Goal: Complete application form

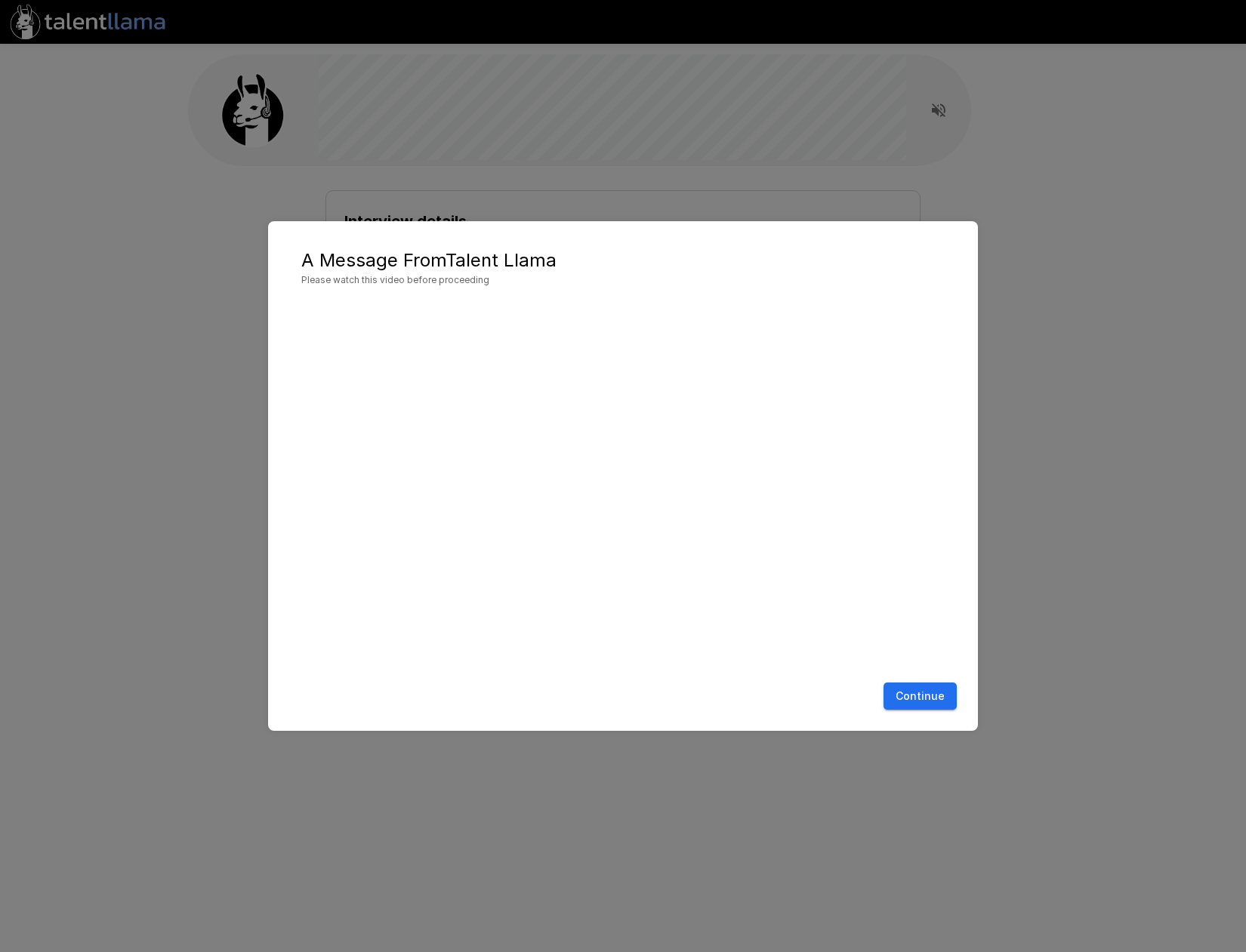
click at [897, 651] on div "Continue" at bounding box center [623, 696] width 680 height 40
click at [904, 651] on button "Continue" at bounding box center [920, 697] width 74 height 28
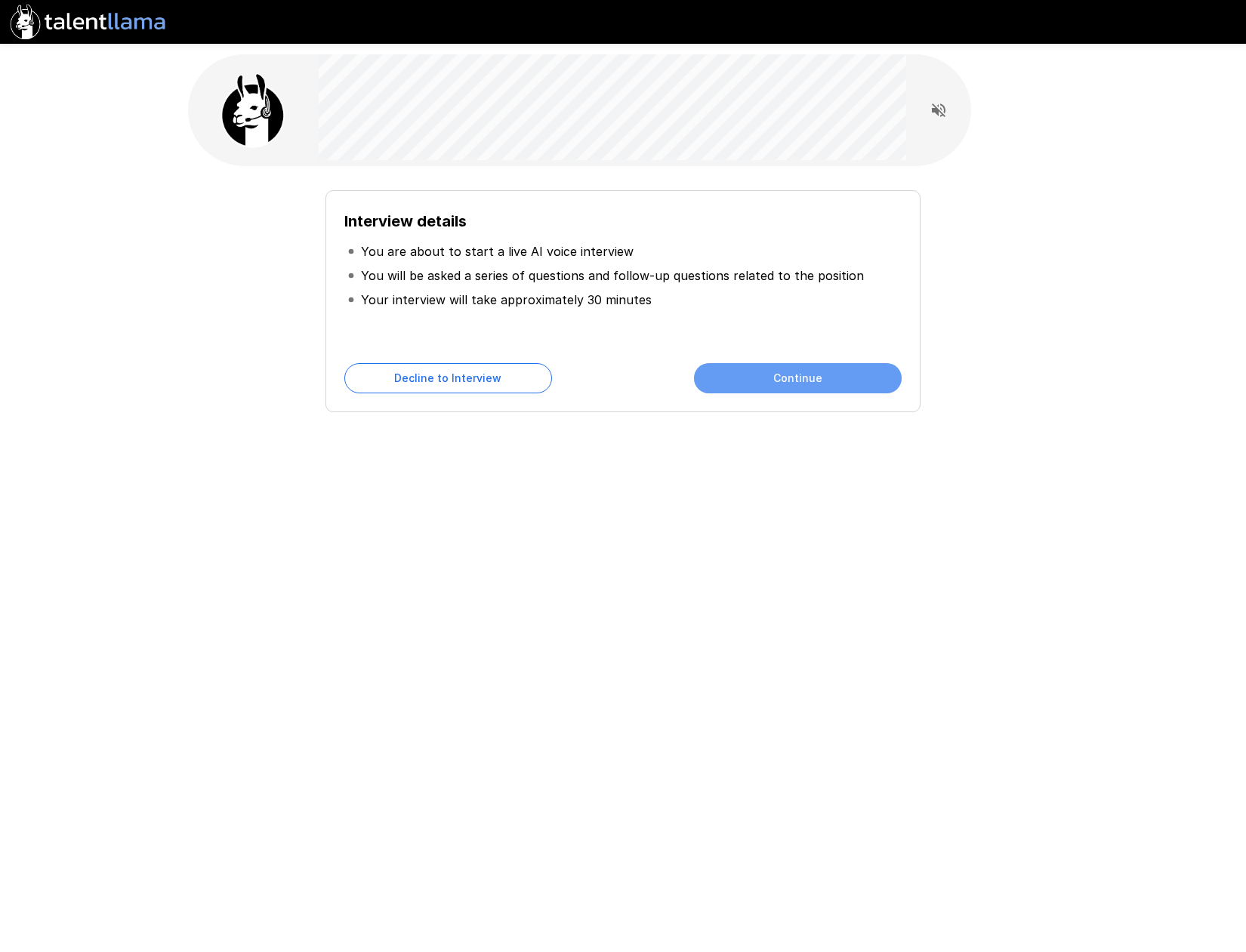
click at [806, 389] on button "Continue" at bounding box center [797, 378] width 208 height 31
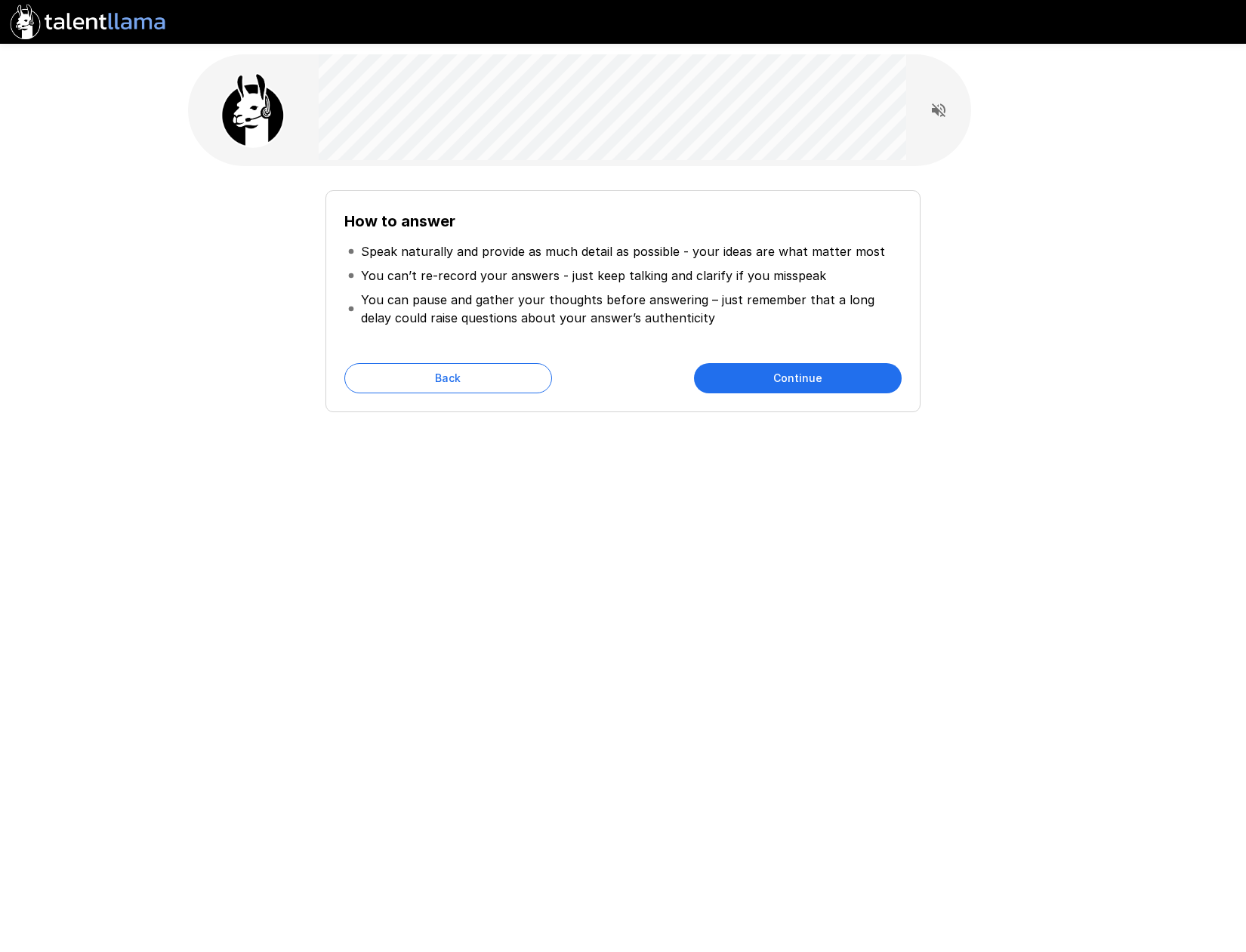
click at [825, 387] on button "Continue" at bounding box center [797, 378] width 208 height 31
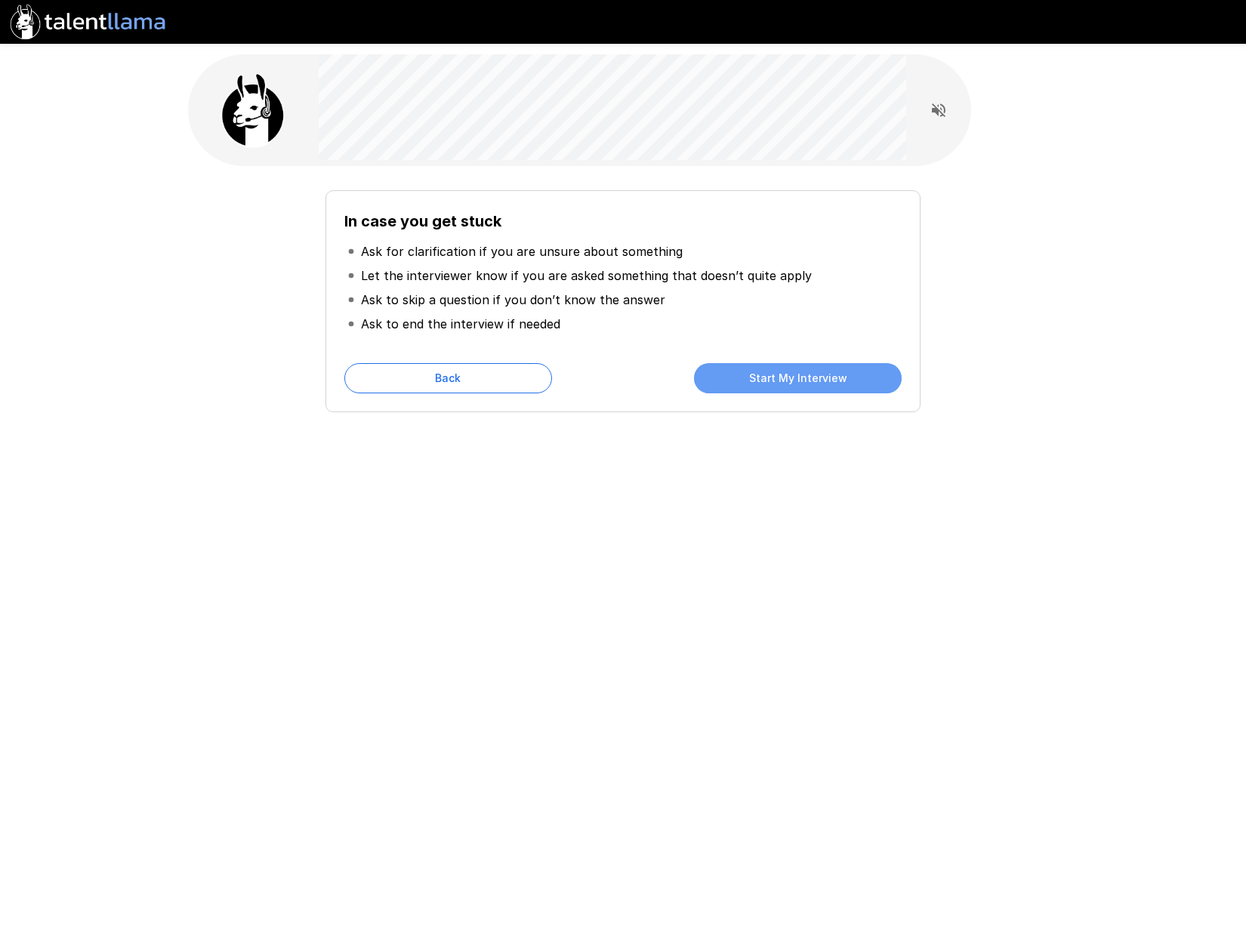
click at [799, 387] on button "Start My Interview" at bounding box center [797, 378] width 208 height 31
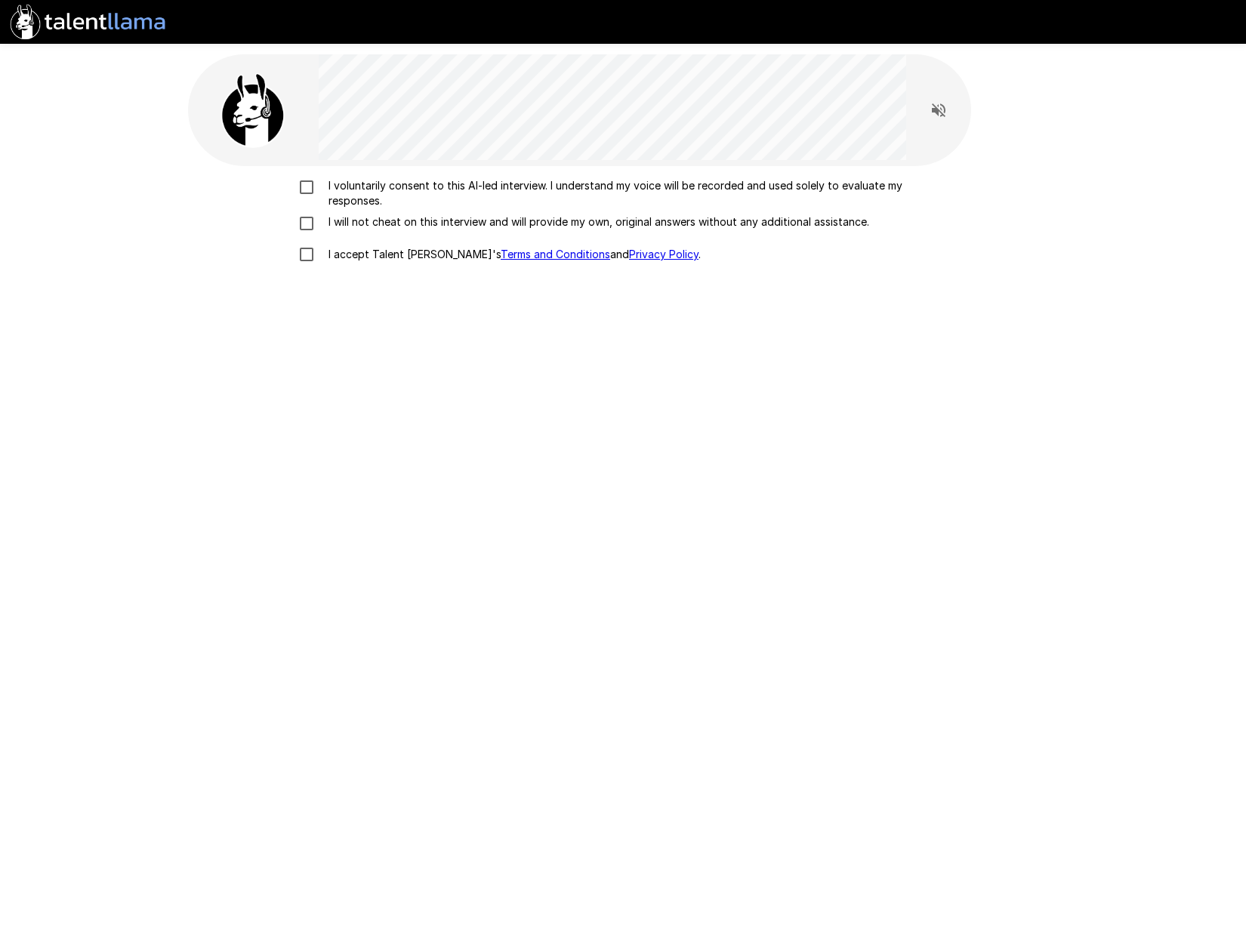
click at [342, 192] on p "I voluntarily consent to this AI-led interview. I understand my voice will be r…" at bounding box center [639, 193] width 633 height 31
click at [355, 223] on p "I will not cheat on this interview and will provide my own, original answers wi…" at bounding box center [596, 222] width 547 height 15
click at [359, 258] on p "I accept Talent Llama's Terms and Conditions and Privacy Policy ." at bounding box center [511, 254] width 378 height 15
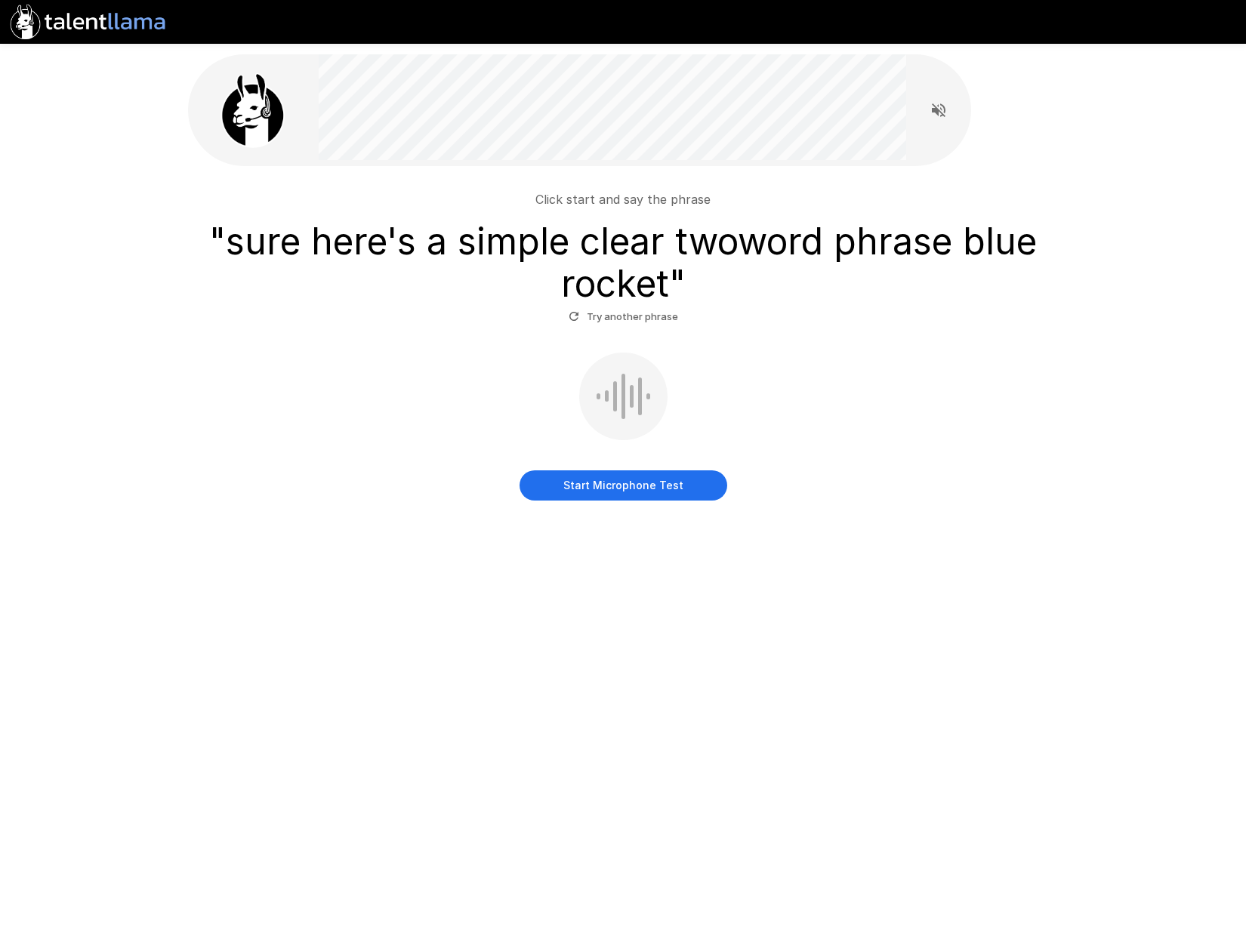
click at [652, 483] on button "Start Microphone Test" at bounding box center [623, 485] width 208 height 31
click at [624, 481] on button "Stop & Submit" at bounding box center [623, 485] width 208 height 31
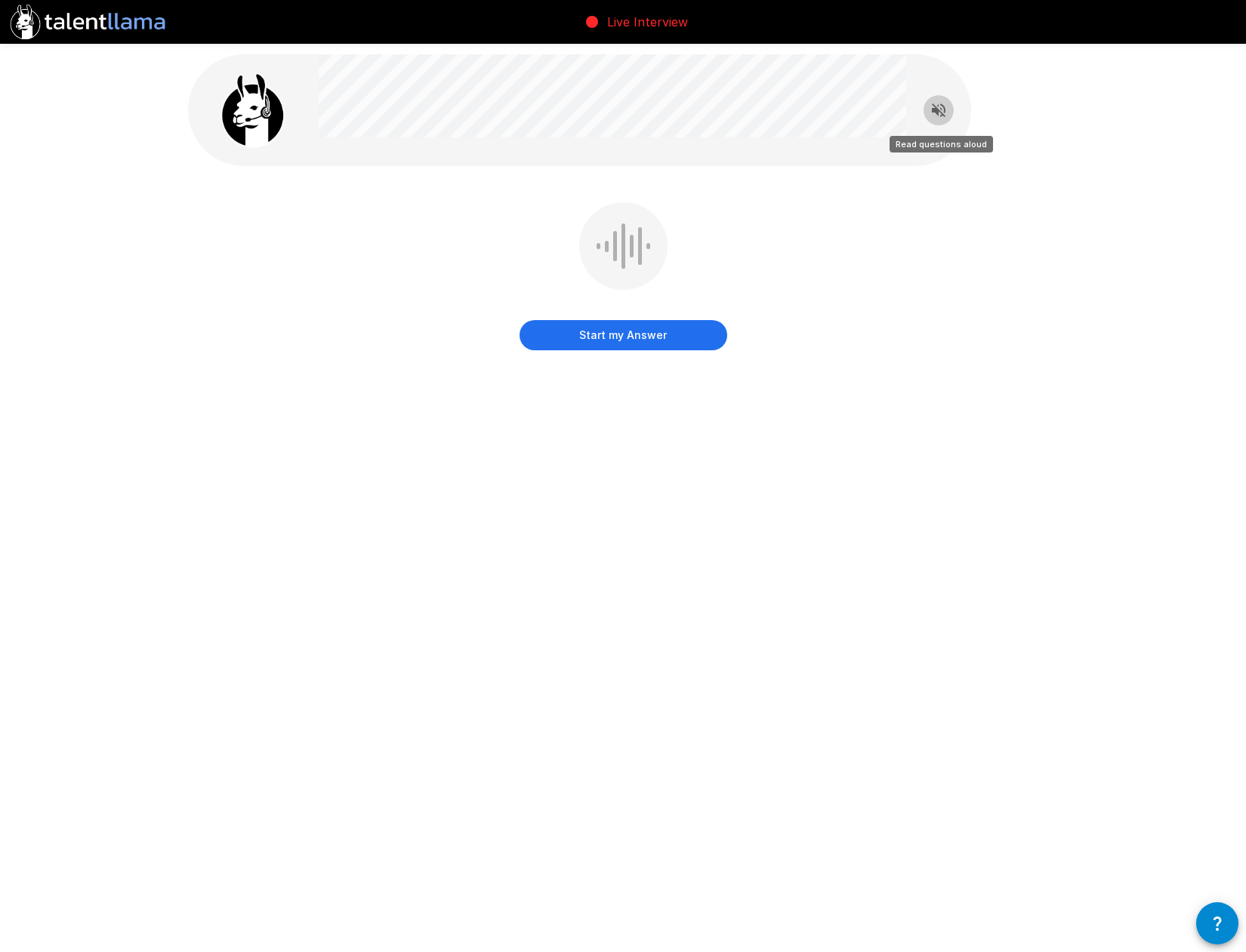
click at [941, 104] on icon "Read questions aloud" at bounding box center [938, 110] width 13 height 13
click at [632, 339] on button "Start my Answer" at bounding box center [623, 335] width 208 height 31
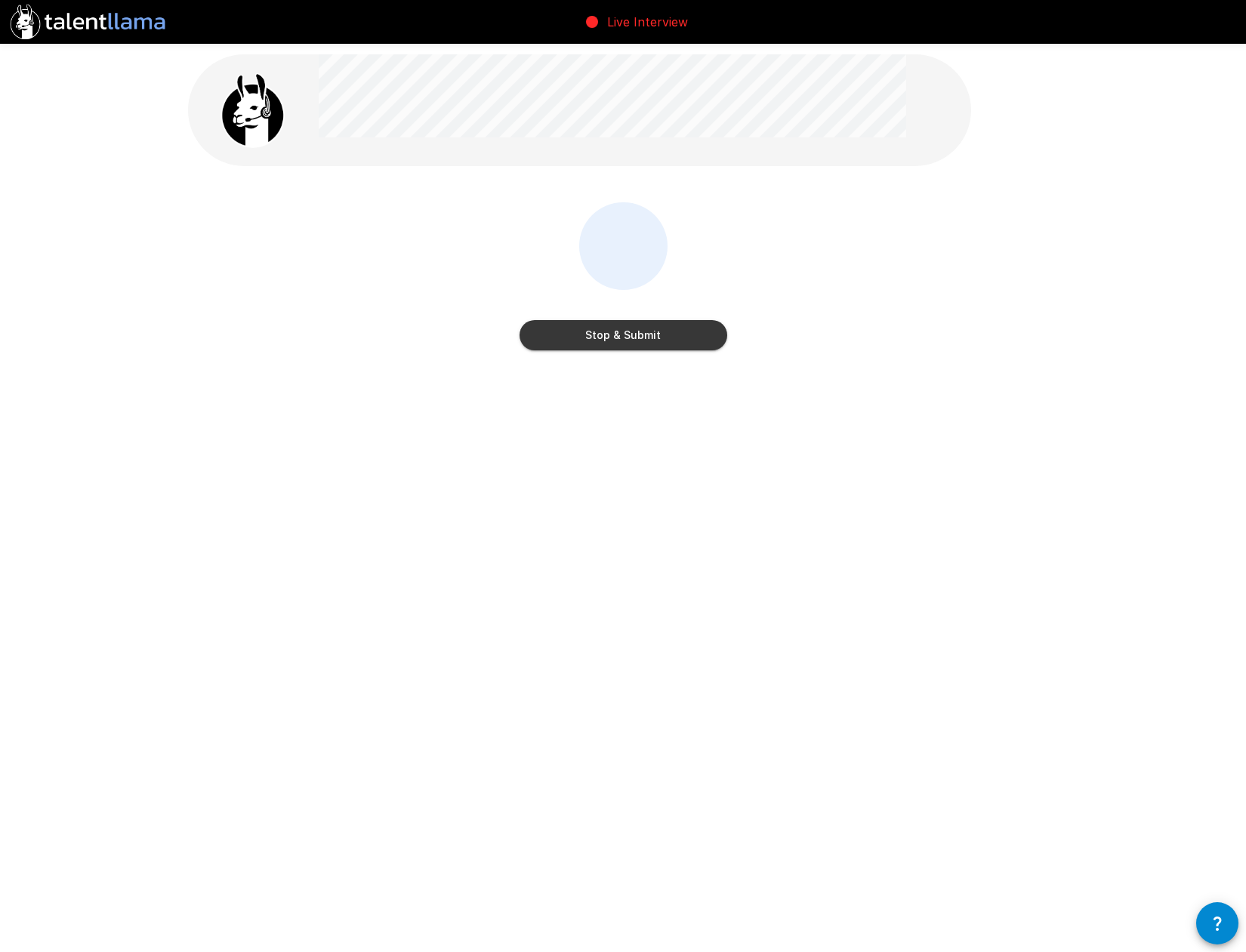
click at [639, 342] on button "Stop & Submit" at bounding box center [623, 335] width 208 height 31
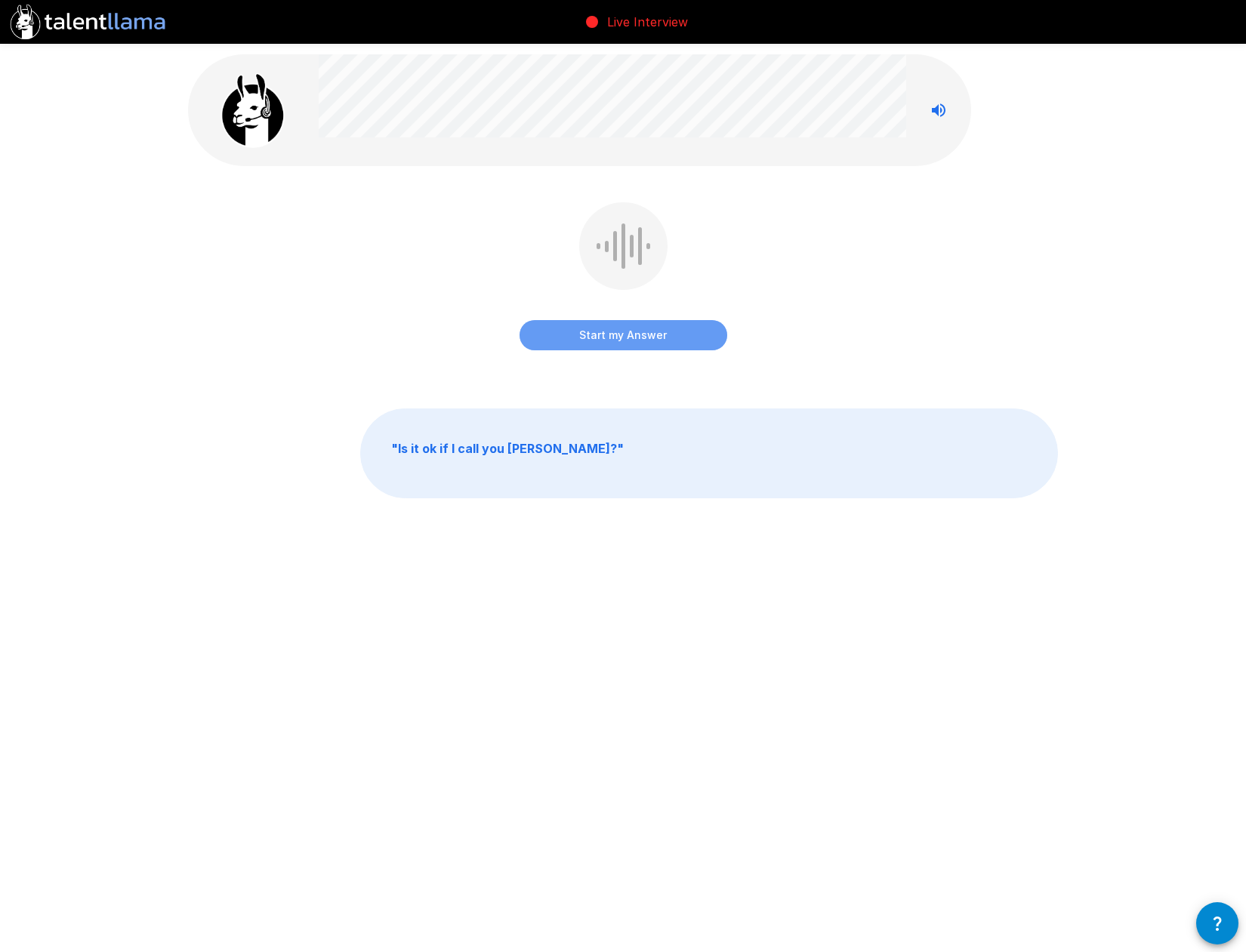
click at [637, 341] on button "Start my Answer" at bounding box center [623, 335] width 208 height 31
click at [637, 341] on button "Stop & Submit" at bounding box center [623, 335] width 208 height 31
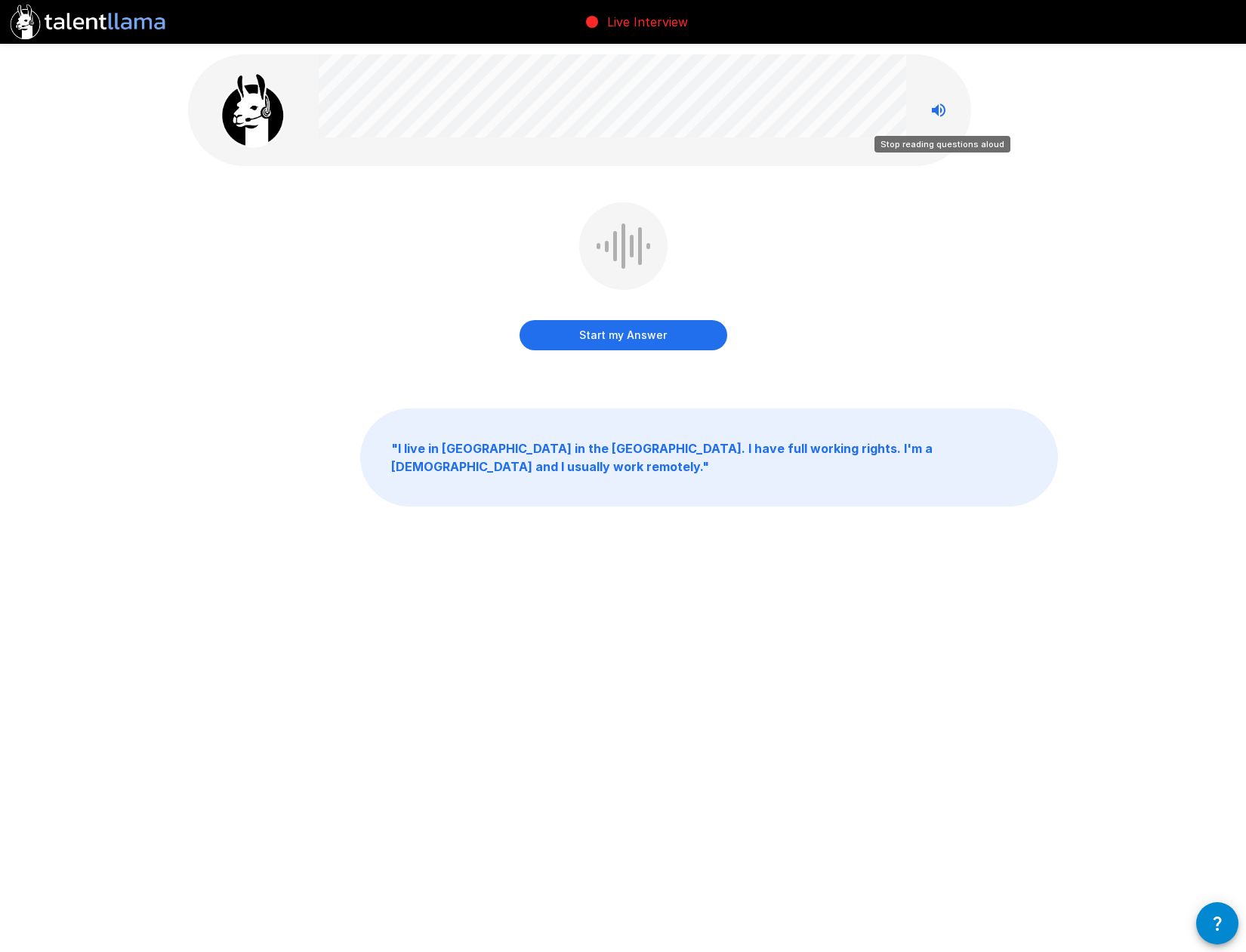
click at [936, 114] on icon "Stop reading questions aloud" at bounding box center [938, 110] width 18 height 18
click at [939, 115] on icon "Read questions aloud" at bounding box center [938, 110] width 18 height 18
click at [934, 105] on icon "Stop reading questions aloud" at bounding box center [938, 110] width 18 height 18
click at [623, 337] on button "Start my Answer" at bounding box center [623, 335] width 208 height 31
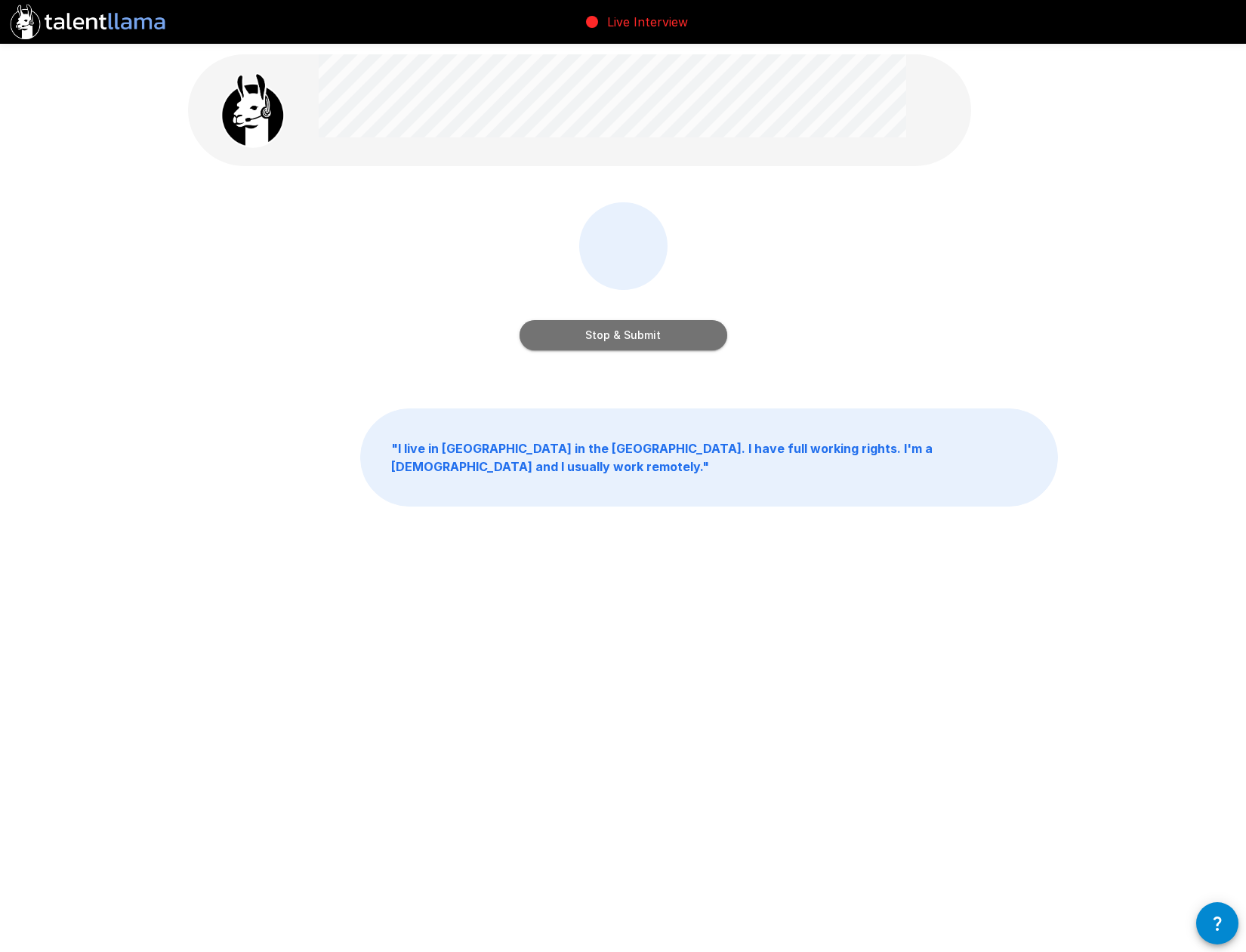
click at [664, 341] on button "Stop & Submit" at bounding box center [623, 335] width 208 height 31
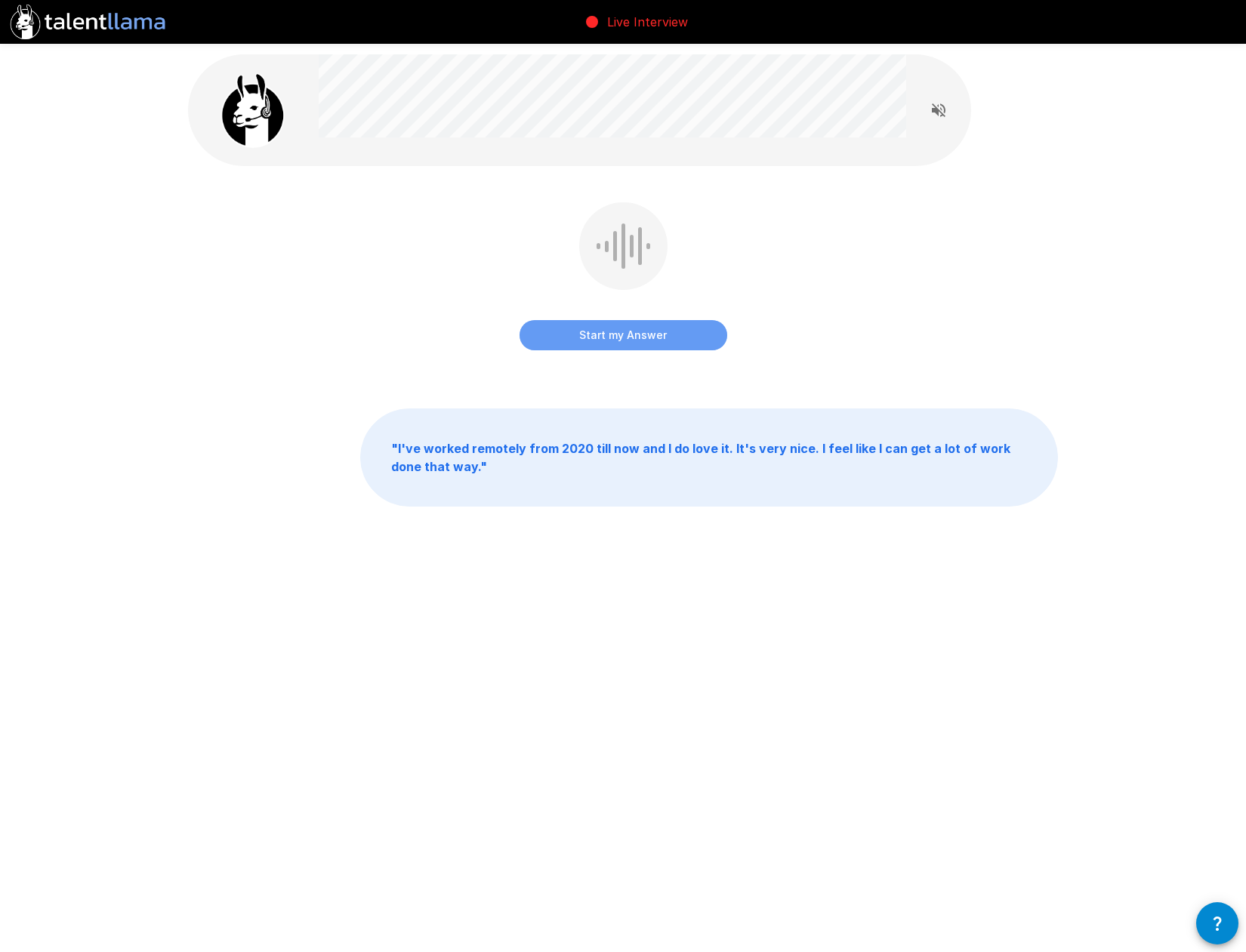
click at [632, 332] on button "Start my Answer" at bounding box center [623, 335] width 208 height 31
click at [632, 340] on button "Stop & Submit" at bounding box center [623, 335] width 208 height 31
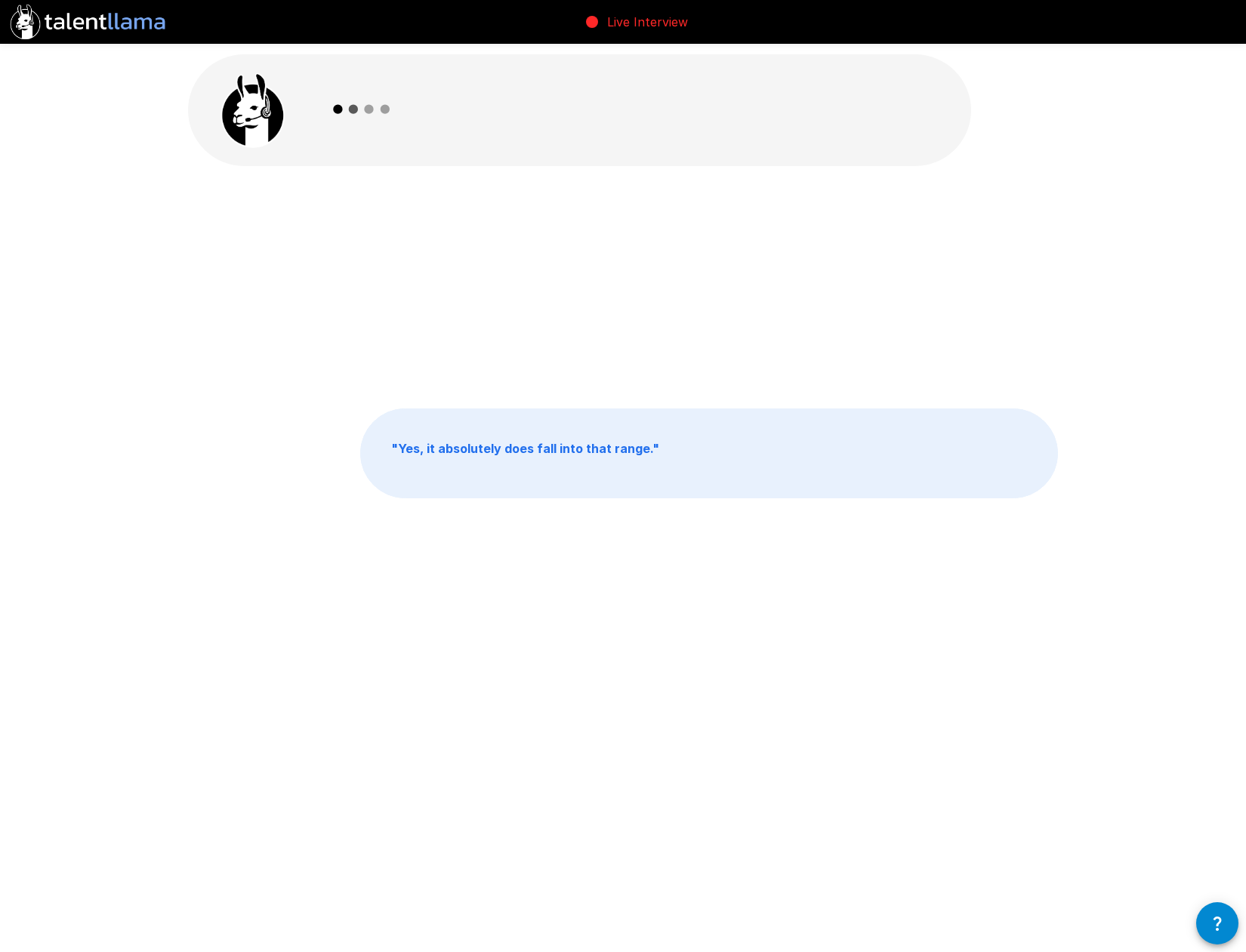
click at [1134, 651] on icon "button" at bounding box center [1217, 923] width 9 height 14
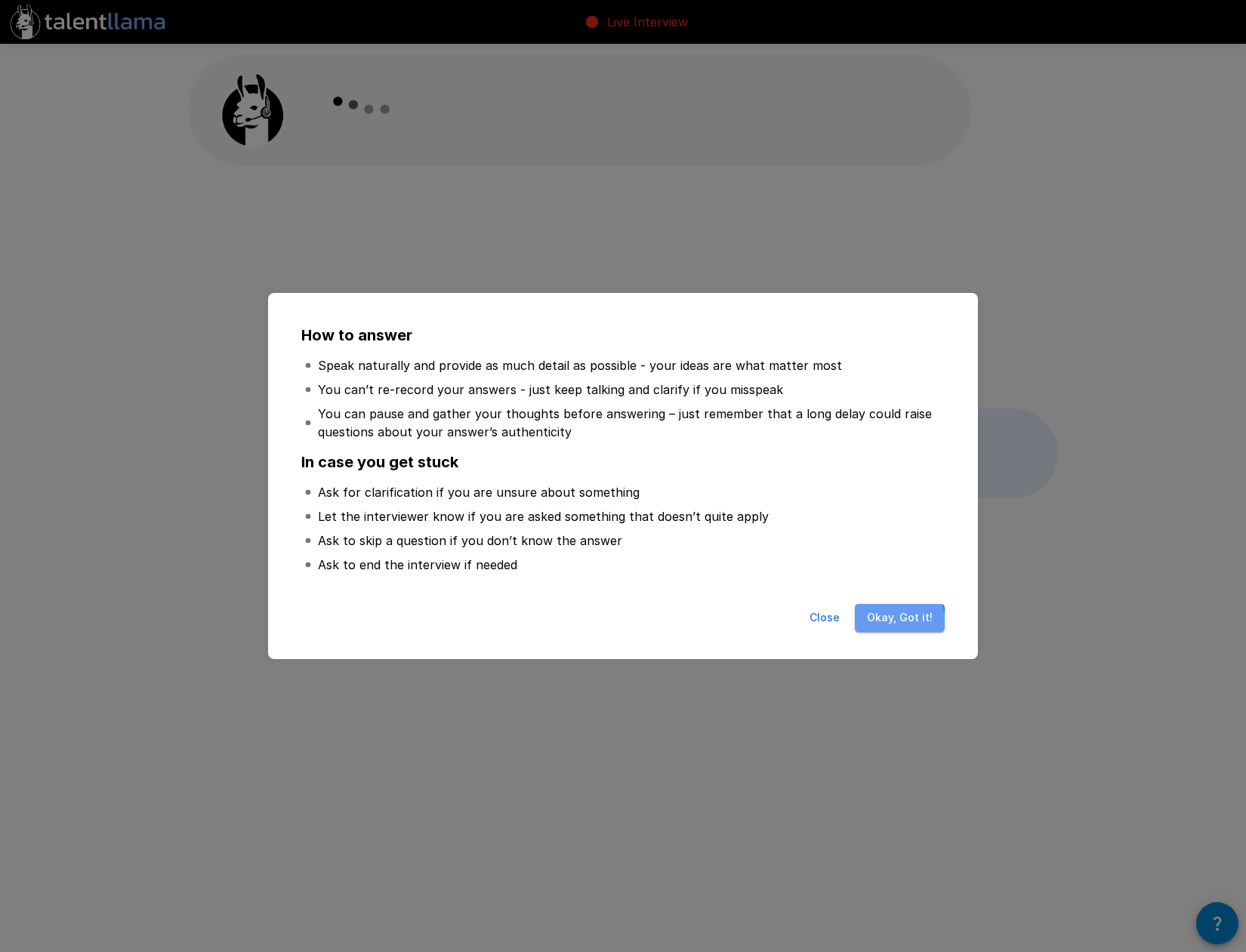
click at [893, 622] on button "Okay, Got it!" at bounding box center [899, 618] width 90 height 28
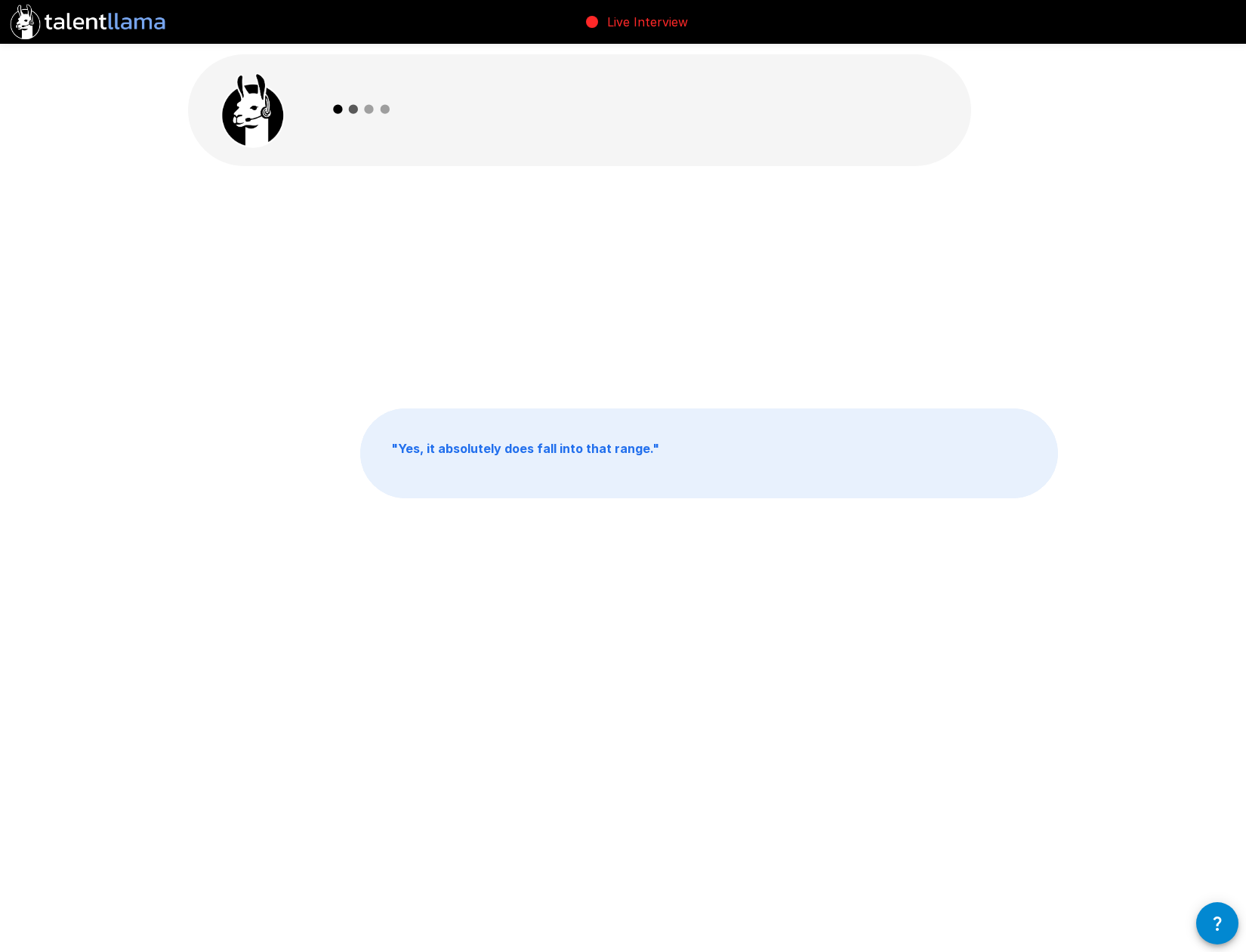
click at [593, 276] on div "" Yes, it absolutely does fall into that range. "" at bounding box center [623, 287] width 870 height 170
click at [389, 137] on icon at bounding box center [363, 110] width 88 height 88
click at [629, 465] on p "" Yes, it absolutely does fall into that range. "" at bounding box center [709, 453] width 696 height 88
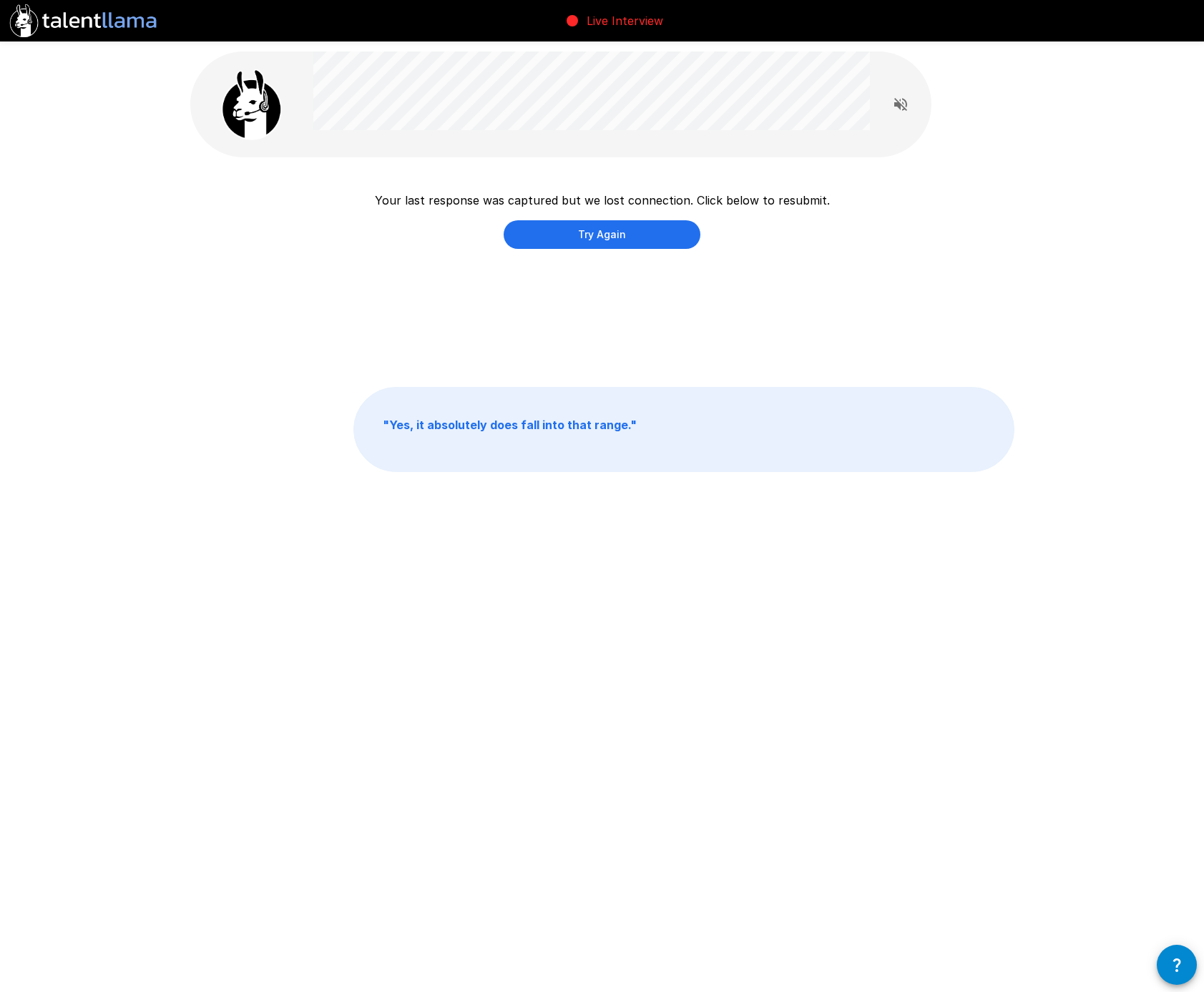
click at [643, 237] on button "Try Again" at bounding box center [602, 234] width 197 height 29
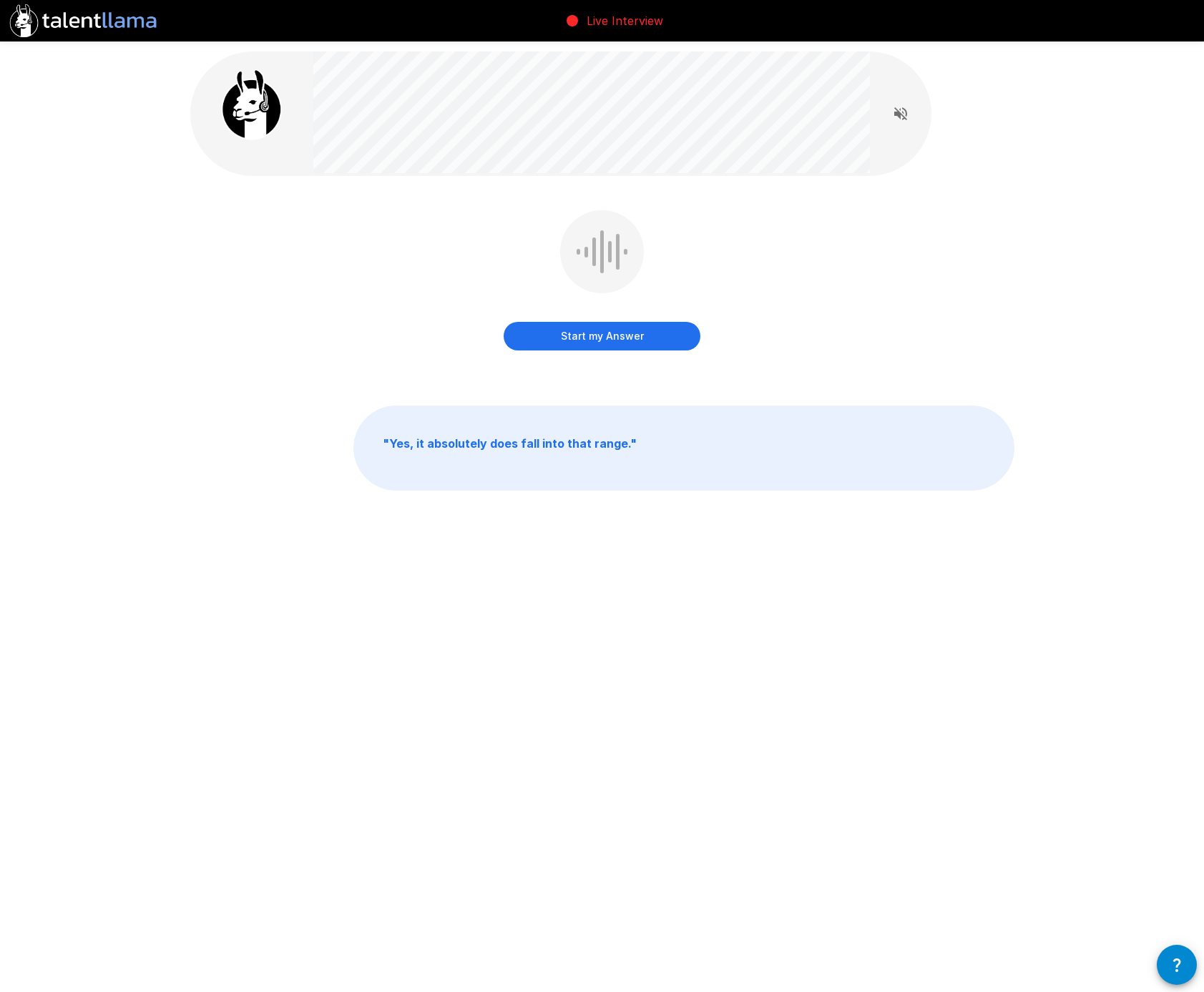
click at [619, 339] on button "Start my Answer" at bounding box center [602, 336] width 197 height 29
click at [601, 335] on button "Stop & Submit" at bounding box center [602, 336] width 197 height 29
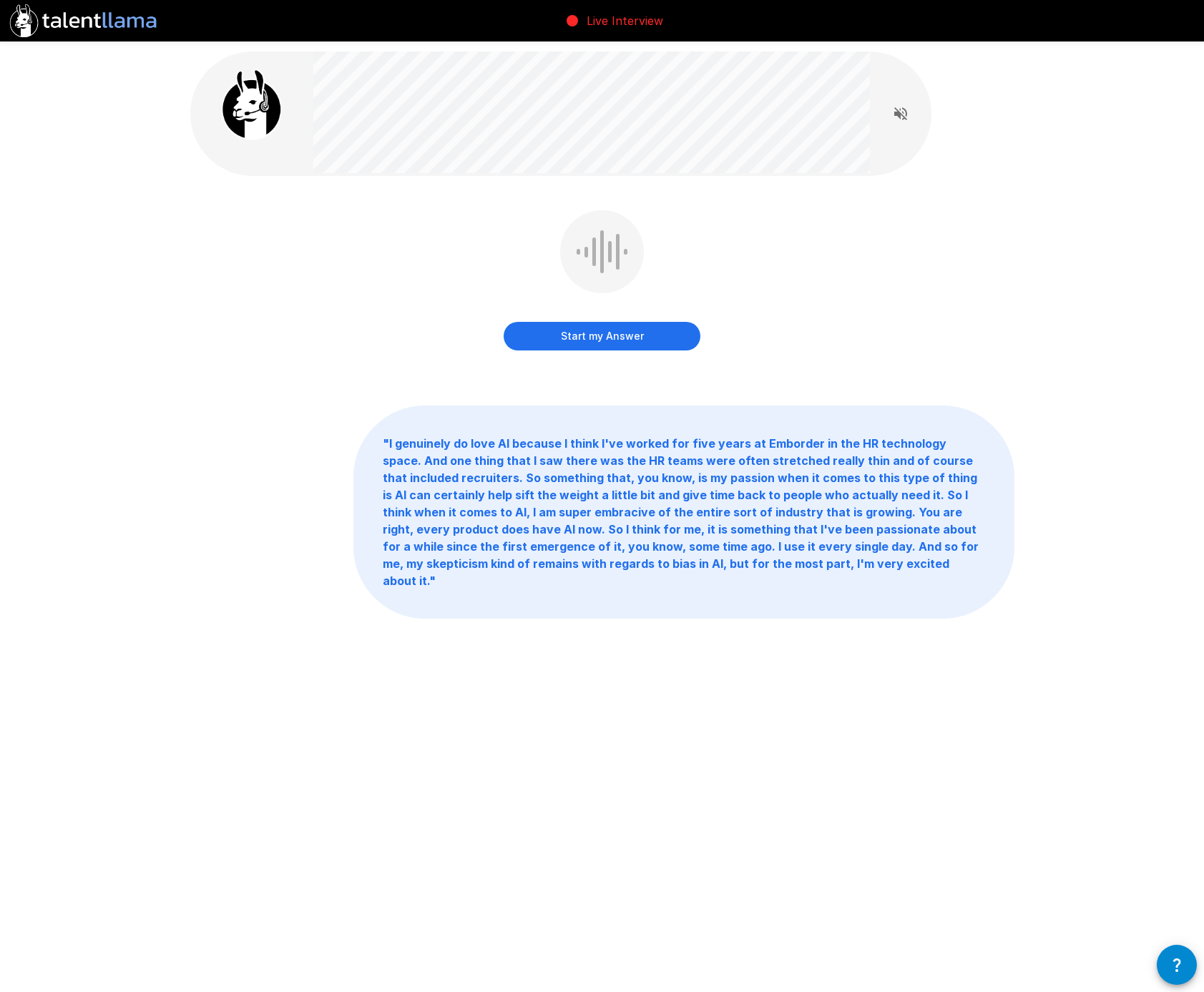
click at [619, 342] on button "Start my Answer" at bounding box center [602, 336] width 197 height 29
click at [622, 339] on button "Stop & Submit" at bounding box center [602, 336] width 197 height 29
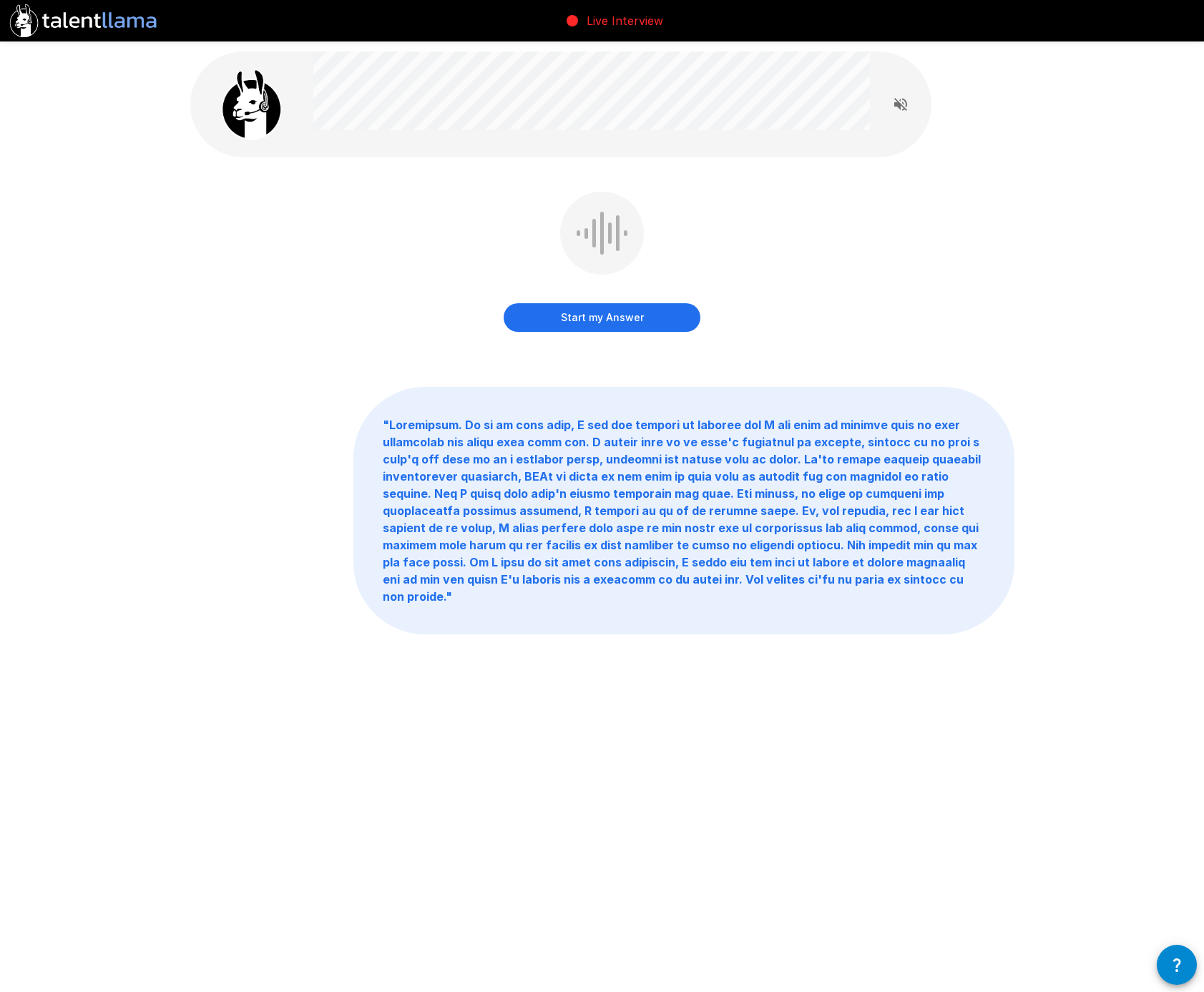
click at [625, 323] on button "Start my Answer" at bounding box center [602, 318] width 197 height 29
click at [625, 323] on button "Stop & Submit" at bounding box center [602, 318] width 197 height 29
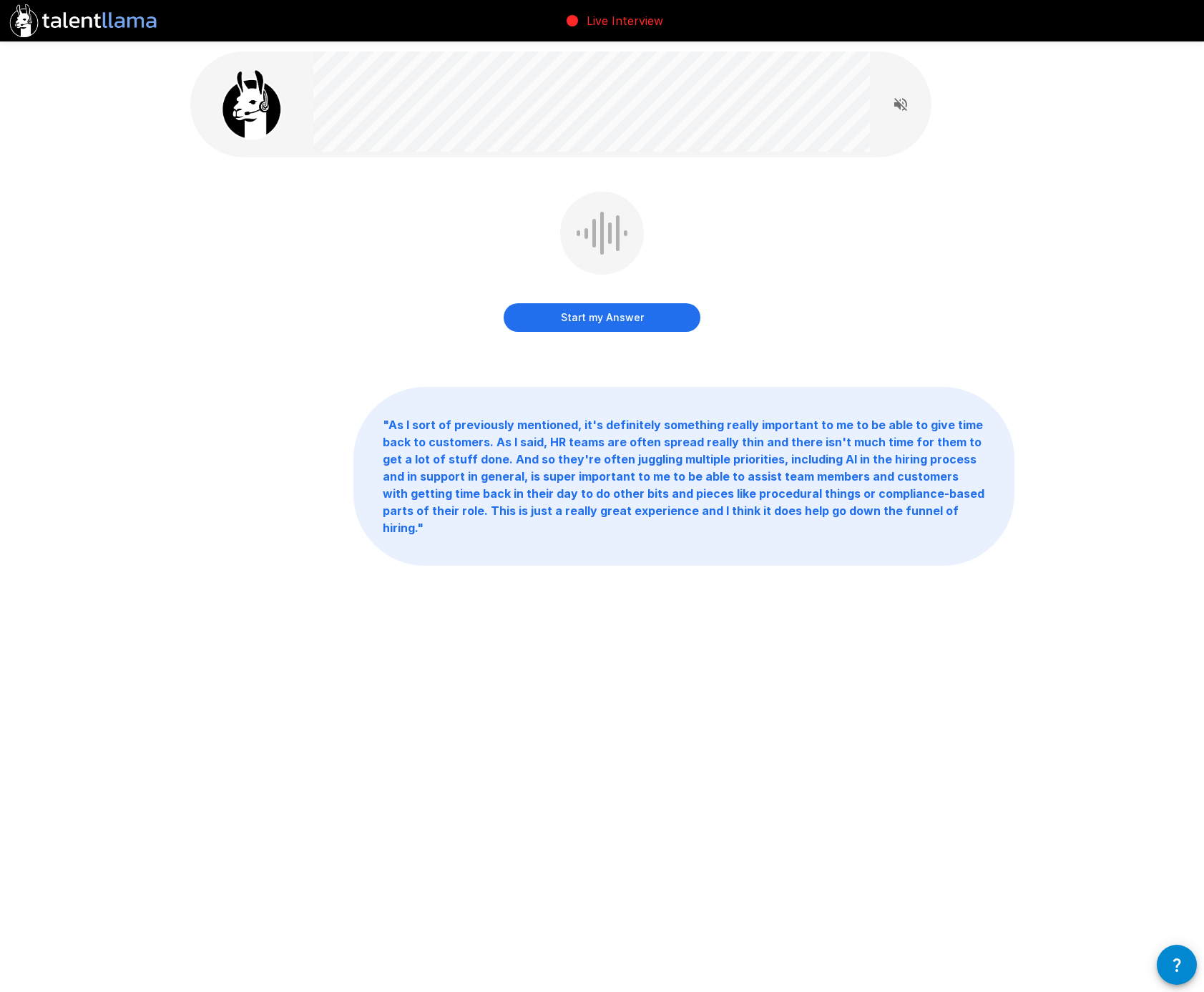
click at [644, 323] on button "Start my Answer" at bounding box center [602, 318] width 197 height 29
click at [648, 322] on button "Stop & Submit" at bounding box center [602, 318] width 197 height 29
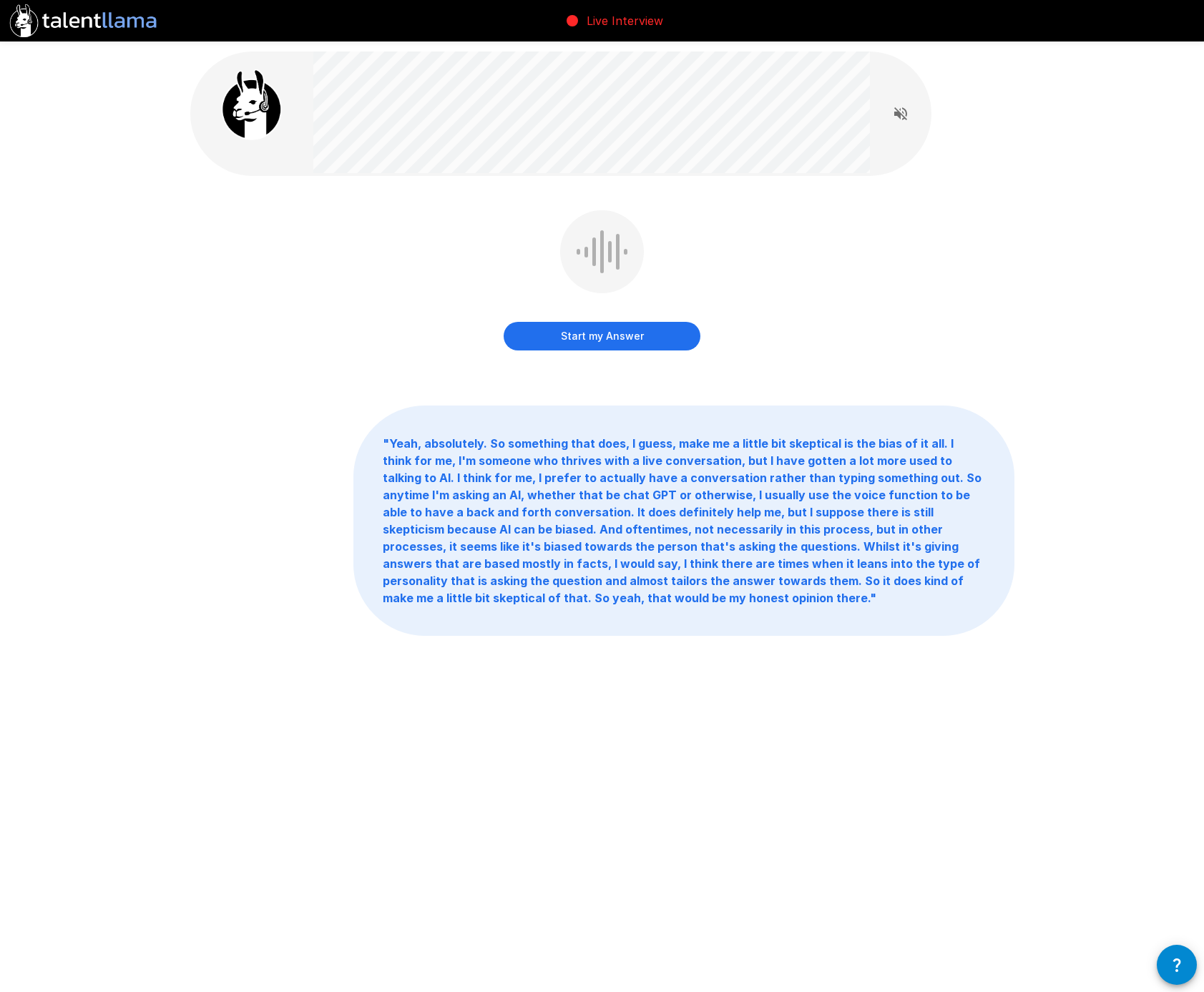
click at [611, 335] on button "Start my Answer" at bounding box center [602, 336] width 197 height 29
click at [611, 335] on button "Stop & Submit" at bounding box center [602, 336] width 197 height 29
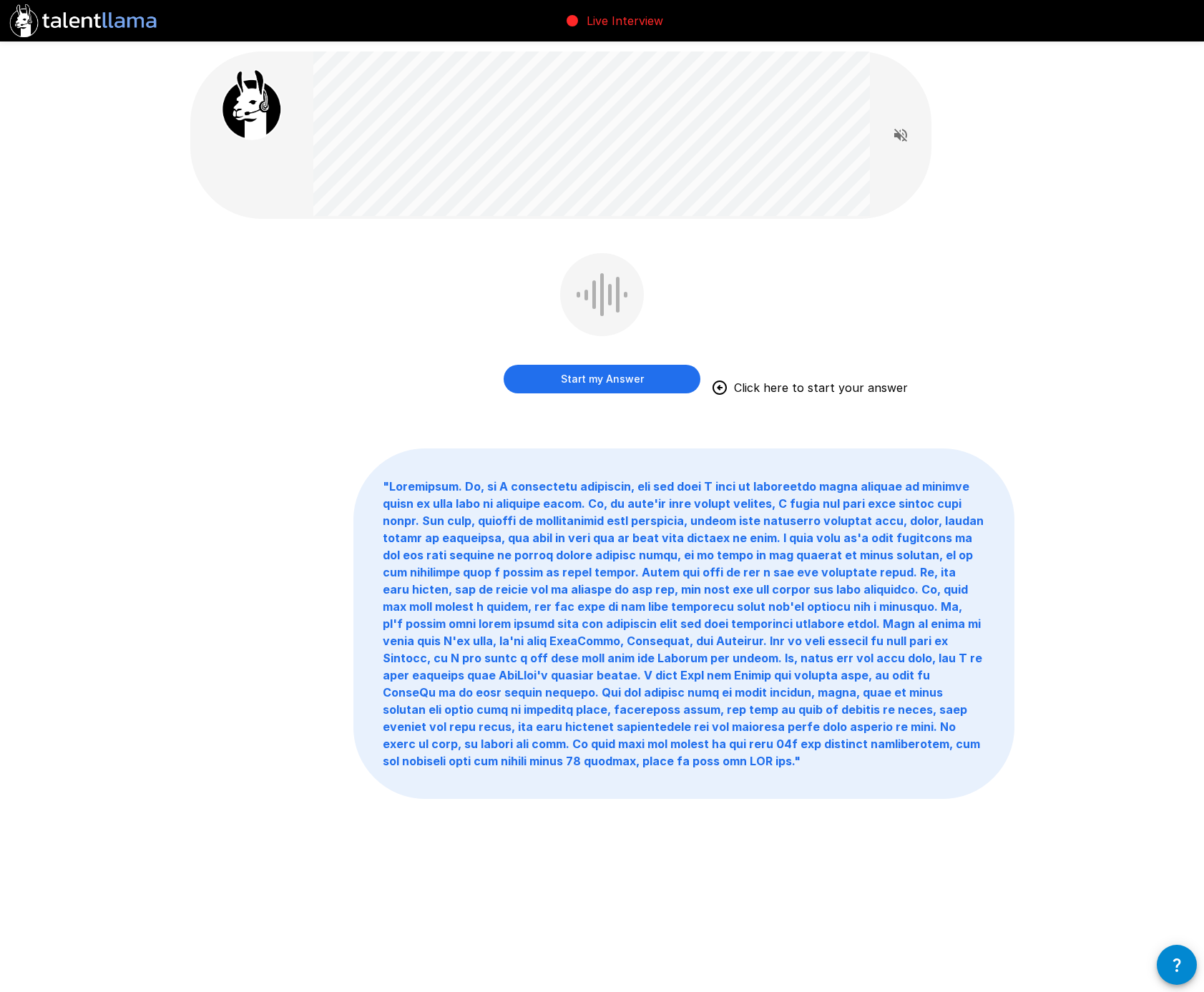
click at [613, 375] on button "Start my Answer" at bounding box center [602, 379] width 197 height 29
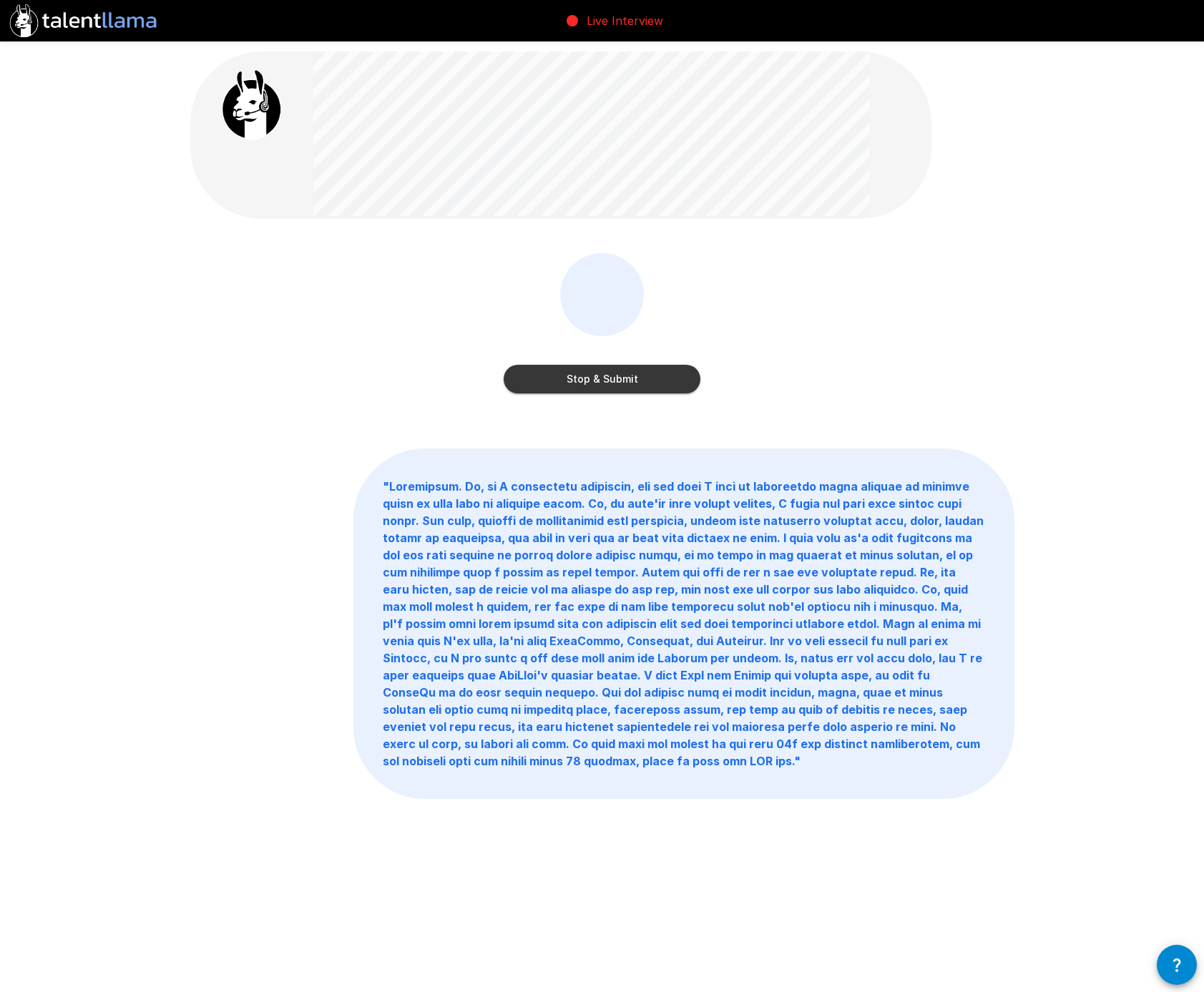
click at [613, 375] on button "Stop & Submit" at bounding box center [602, 379] width 197 height 29
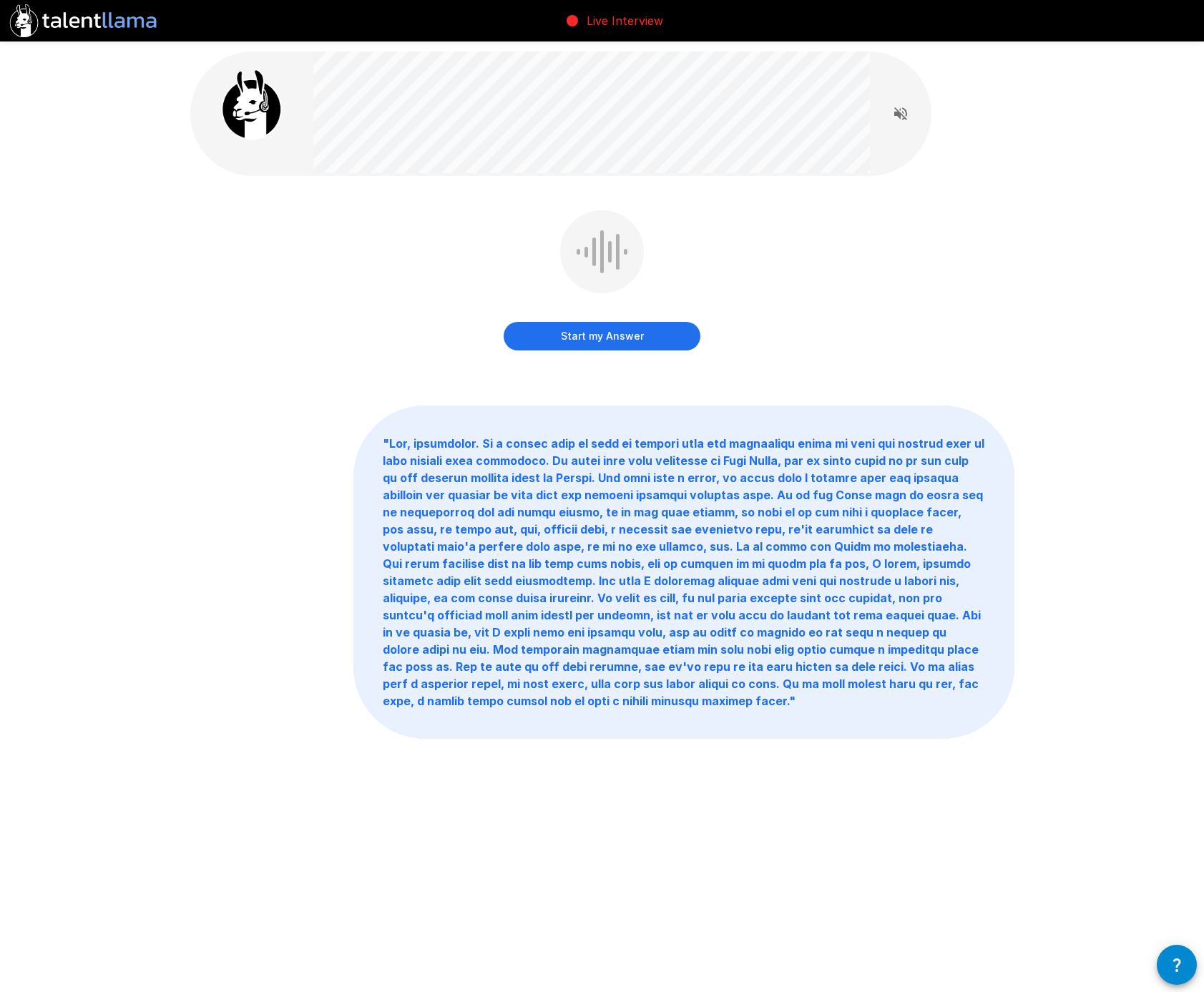
click at [630, 335] on button "Start my Answer" at bounding box center [602, 336] width 197 height 29
click at [630, 335] on button "Stop & Submit" at bounding box center [602, 336] width 197 height 29
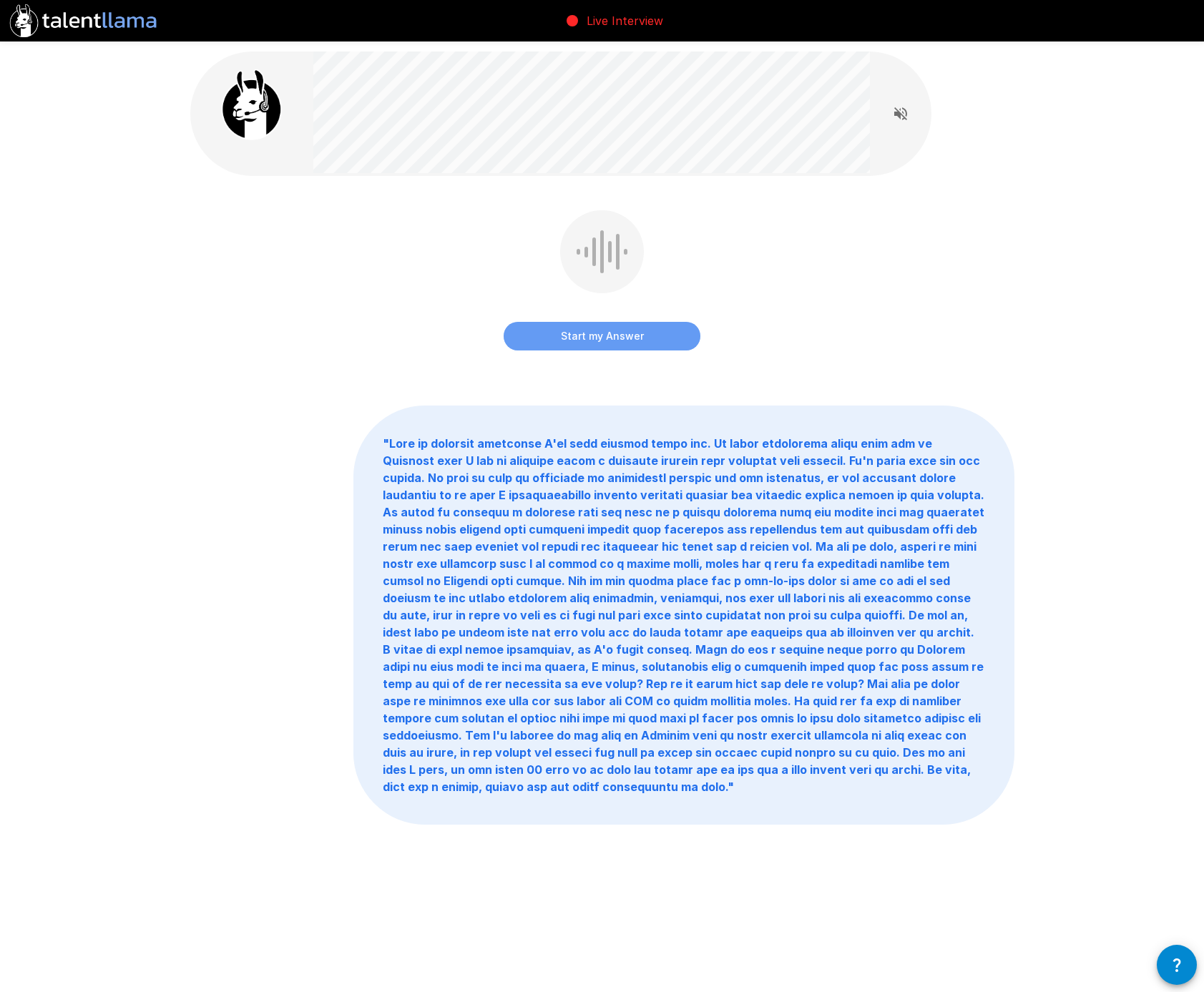
click at [622, 339] on button "Start my Answer" at bounding box center [602, 336] width 197 height 29
click at [628, 337] on button "Stopping in 0:59" at bounding box center [602, 329] width 80 height 15
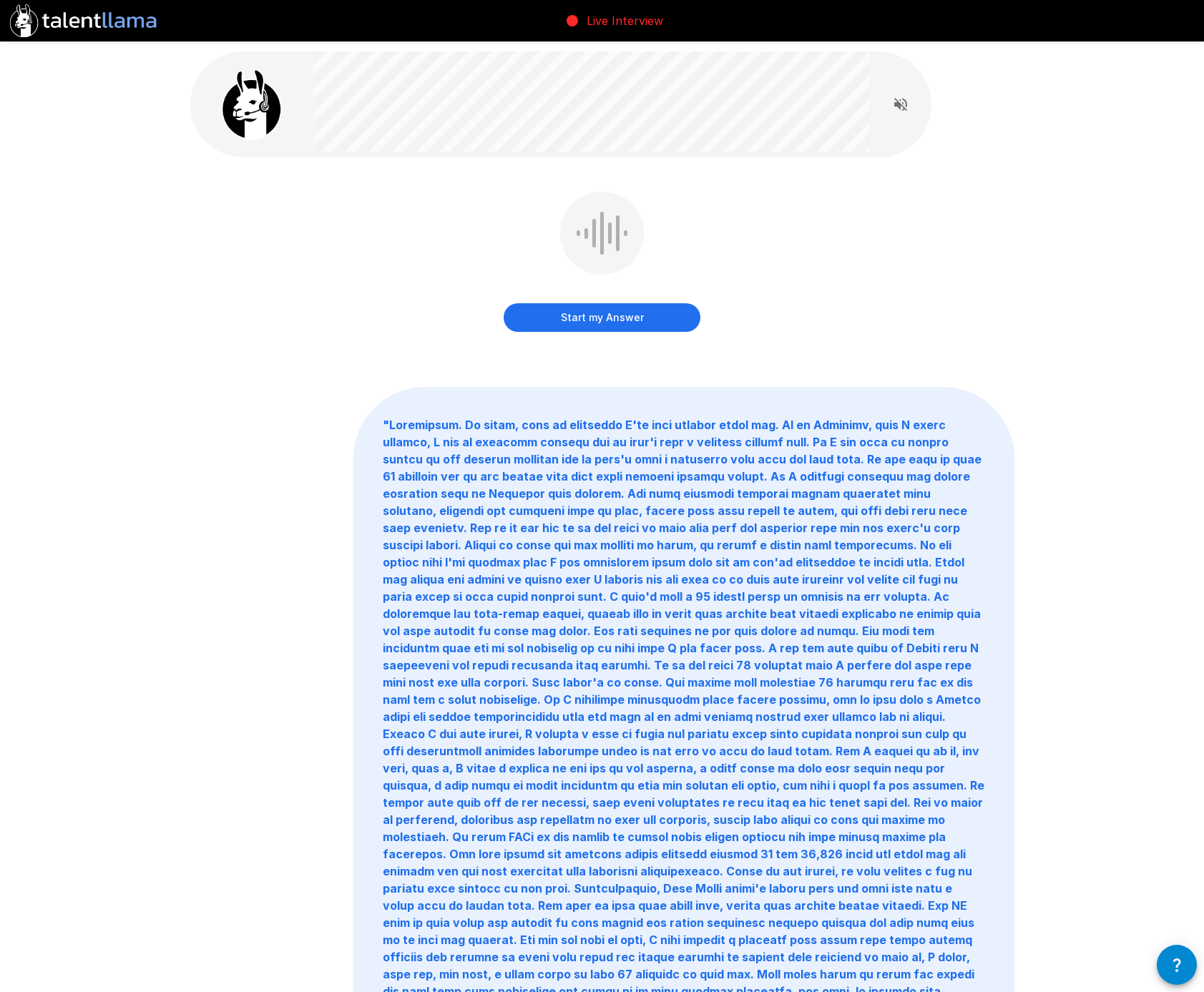
click at [603, 318] on button "Start my Answer" at bounding box center [602, 318] width 197 height 29
click at [611, 316] on button "Stop & Submit" at bounding box center [602, 317] width 197 height 29
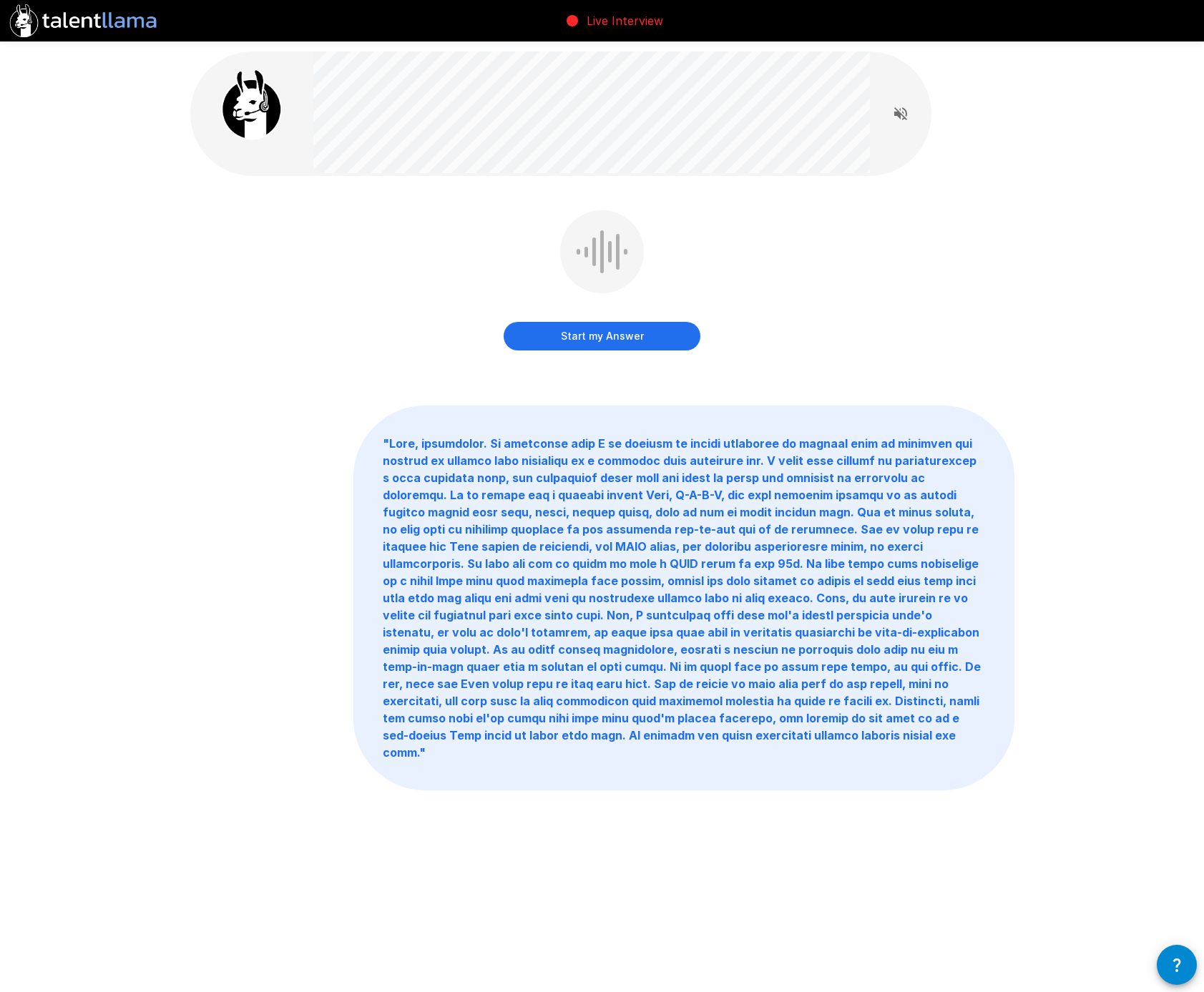
click at [600, 339] on button "Start my Answer" at bounding box center [602, 336] width 197 height 29
click at [600, 339] on button "Stop & Submit" at bounding box center [602, 336] width 197 height 29
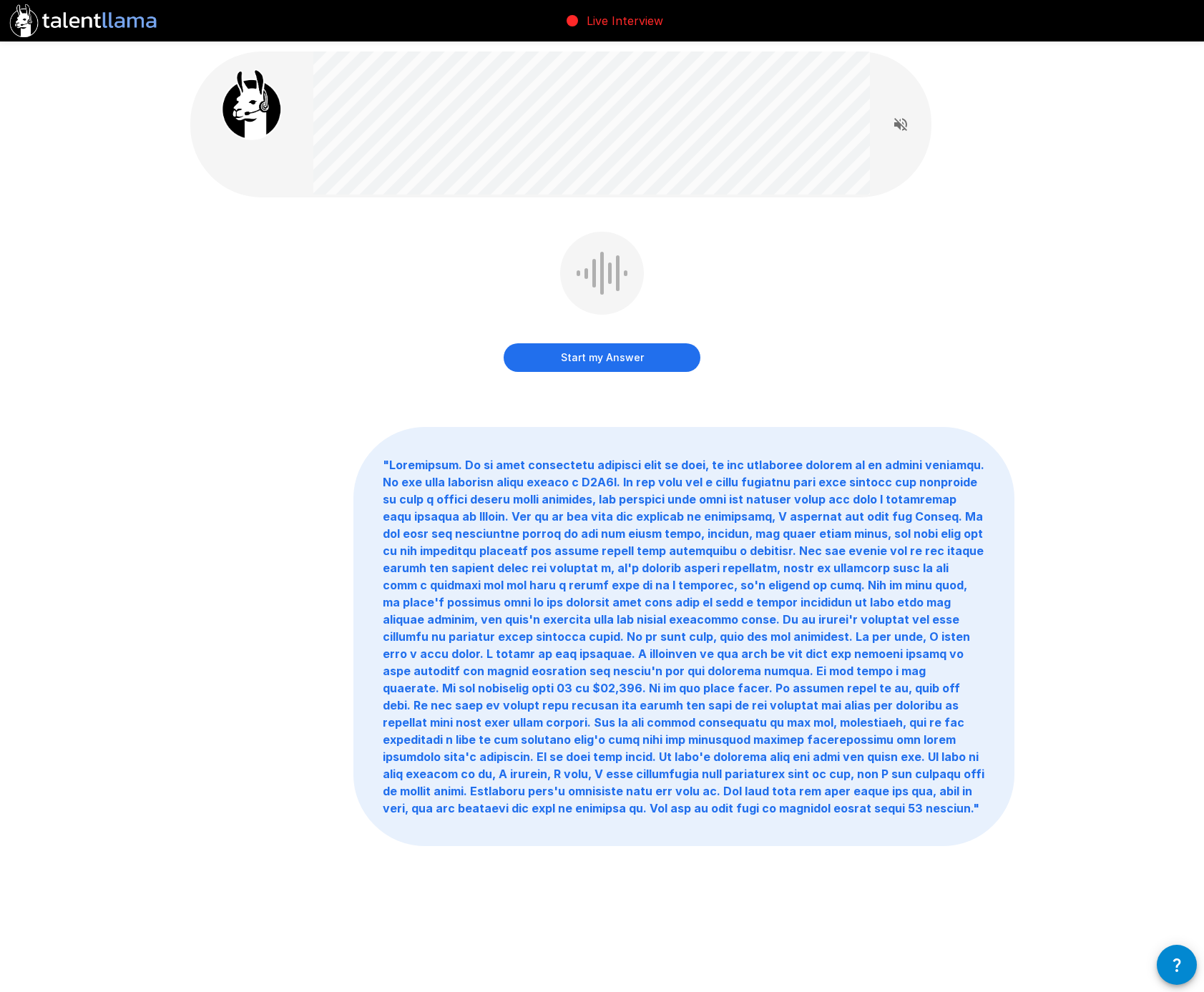
click at [621, 349] on button "Start my Answer" at bounding box center [602, 358] width 197 height 29
click at [616, 360] on button "Stop & Submit" at bounding box center [602, 358] width 197 height 29
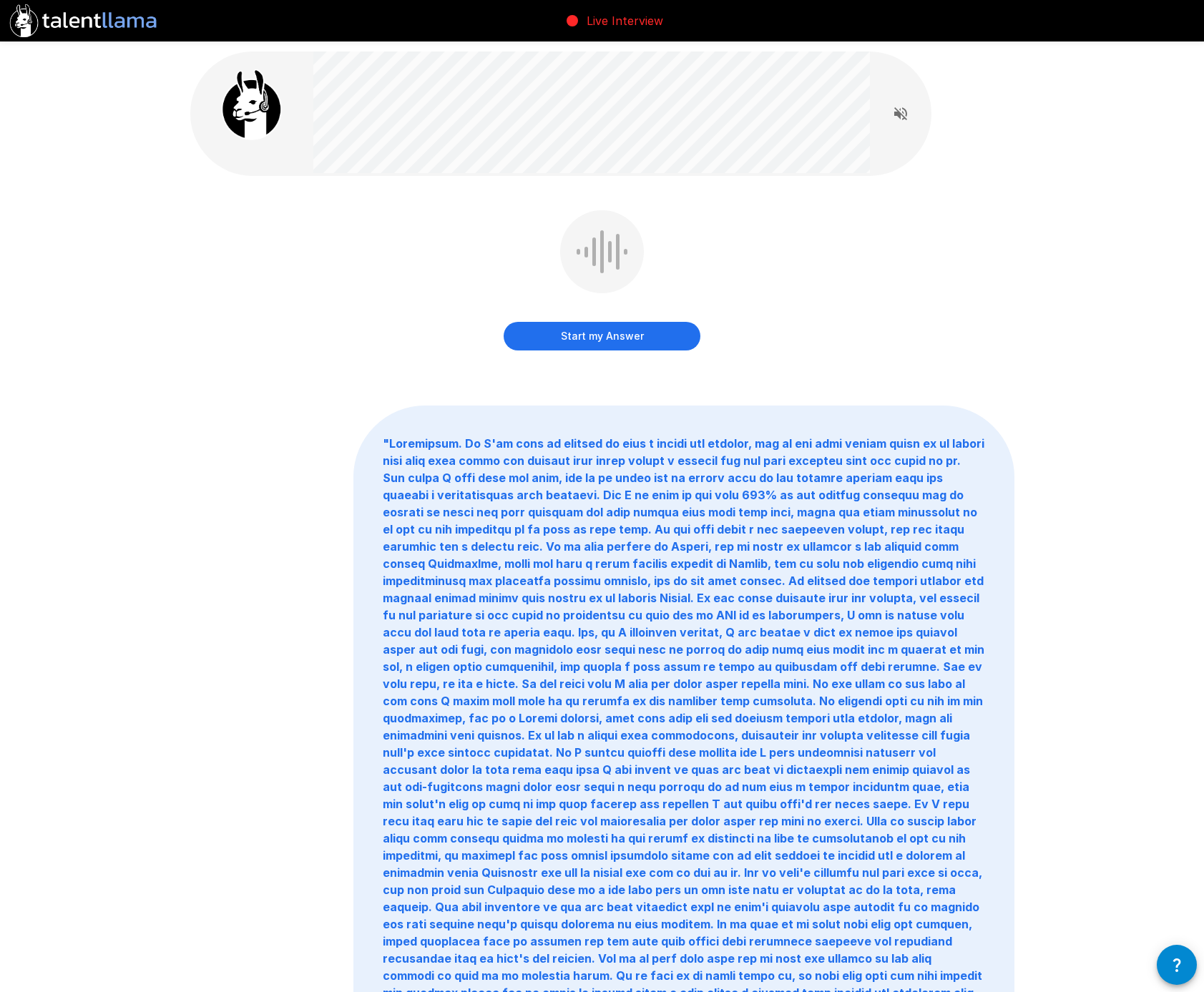
click at [625, 341] on button "Start my Answer" at bounding box center [602, 336] width 197 height 29
click at [626, 335] on button "Stop & Submit" at bounding box center [602, 336] width 197 height 29
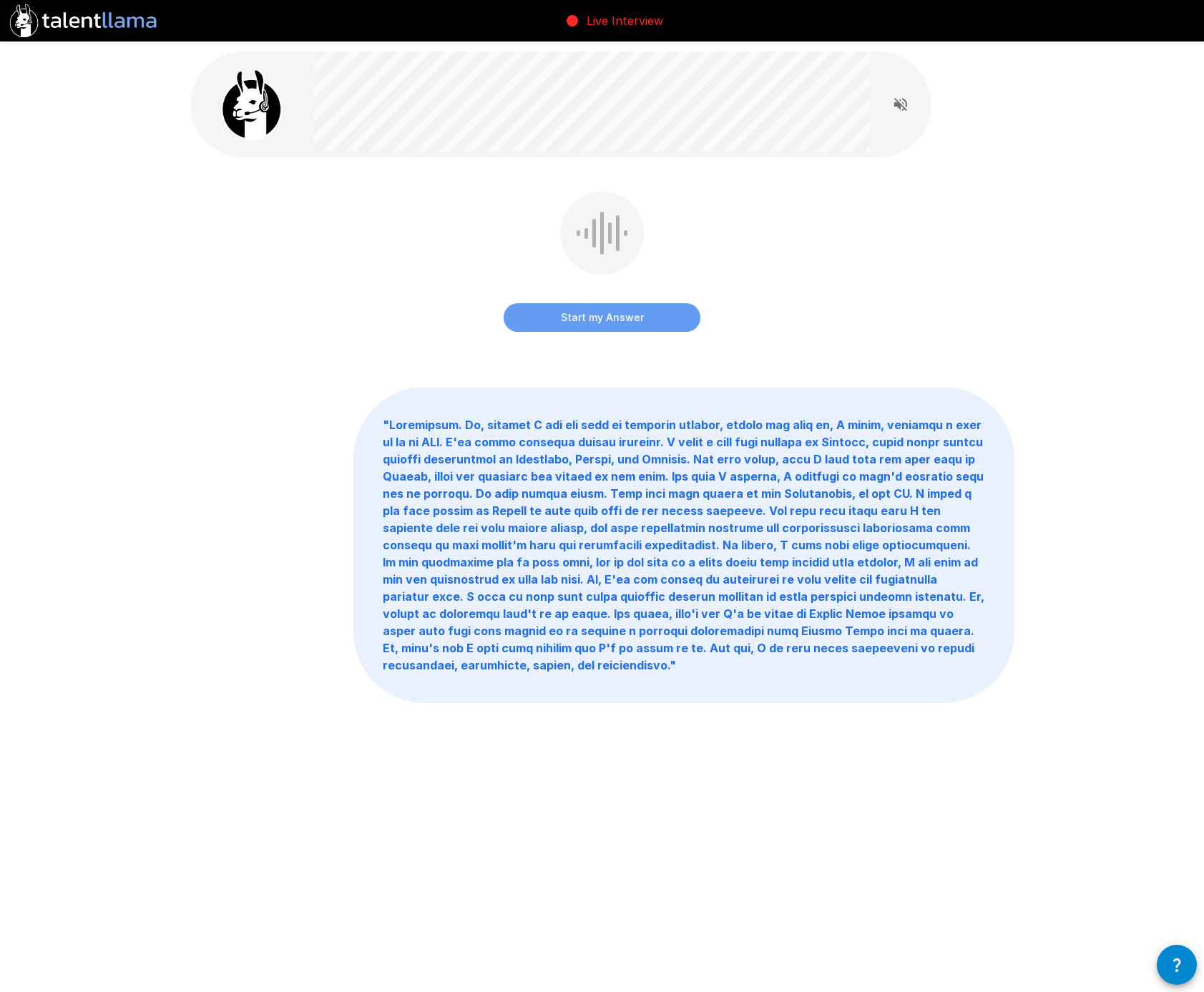
click at [602, 320] on button "Start my Answer" at bounding box center [602, 318] width 197 height 29
click at [583, 321] on button "Stop & Submit" at bounding box center [602, 318] width 197 height 29
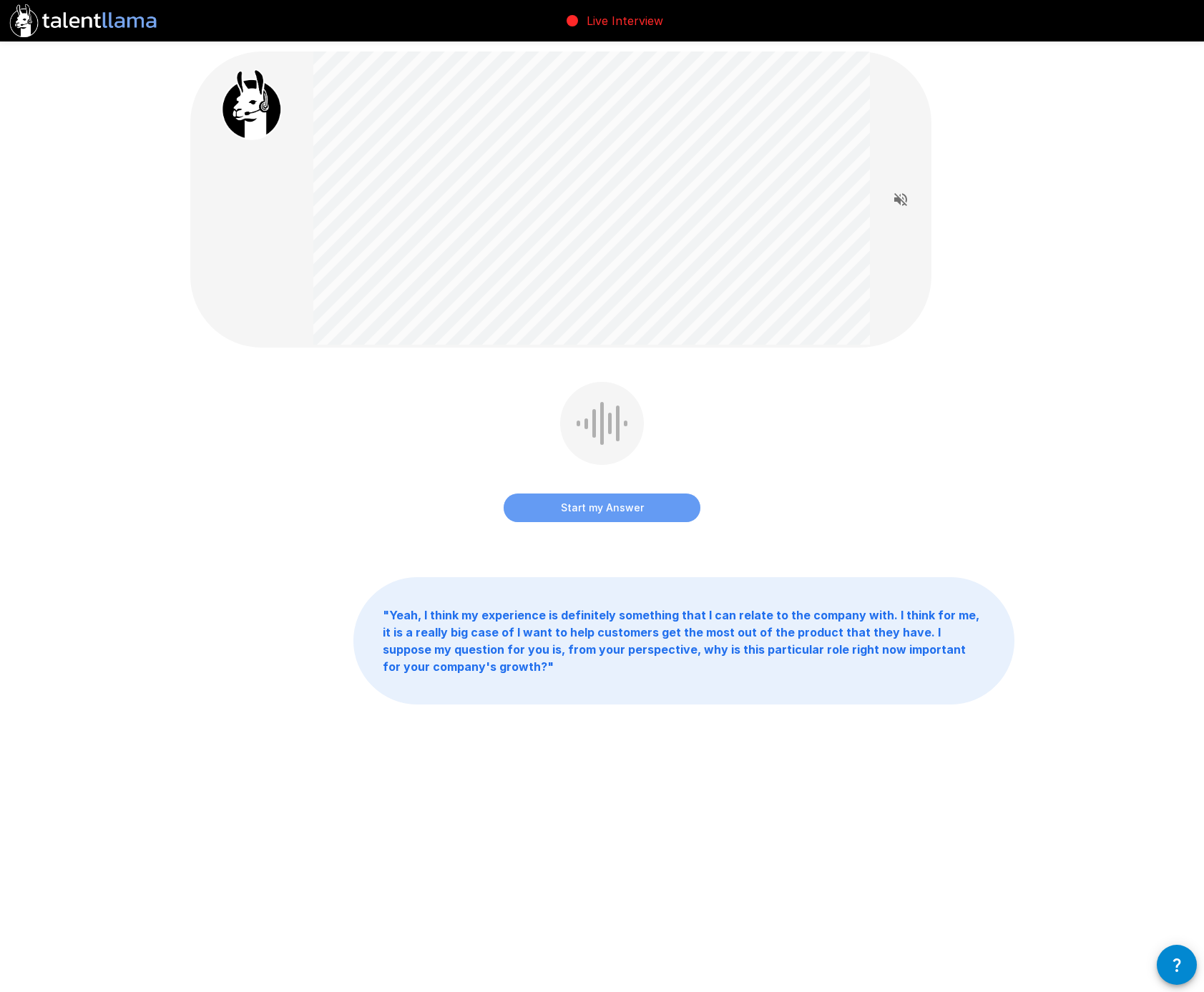
click at [600, 508] on button "Start my Answer" at bounding box center [602, 508] width 197 height 29
click at [604, 506] on button "Stop & Submit" at bounding box center [602, 508] width 197 height 29
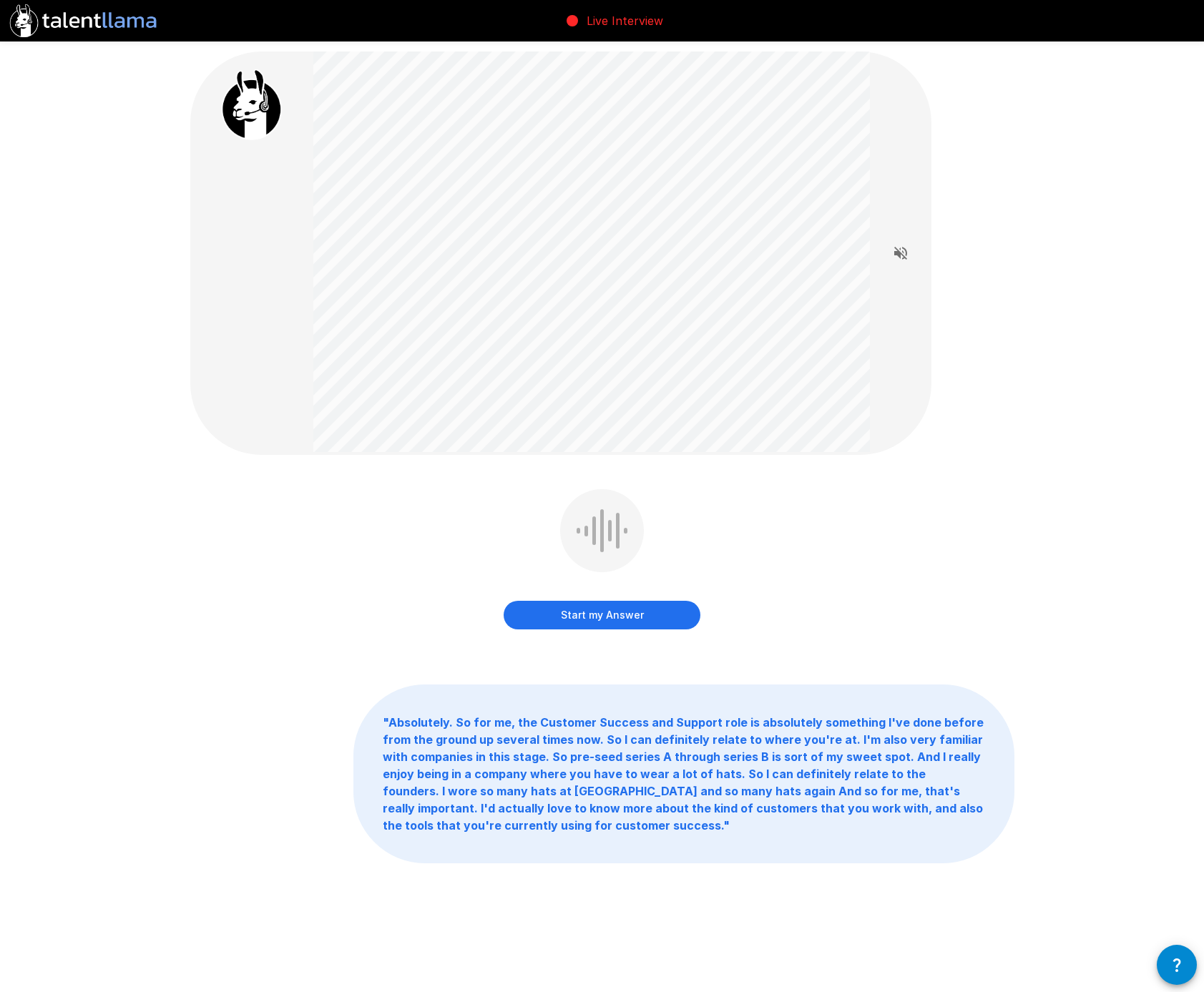
click at [603, 617] on button "Start my Answer" at bounding box center [602, 615] width 197 height 29
click at [605, 617] on button "Stop & Submit" at bounding box center [602, 615] width 197 height 29
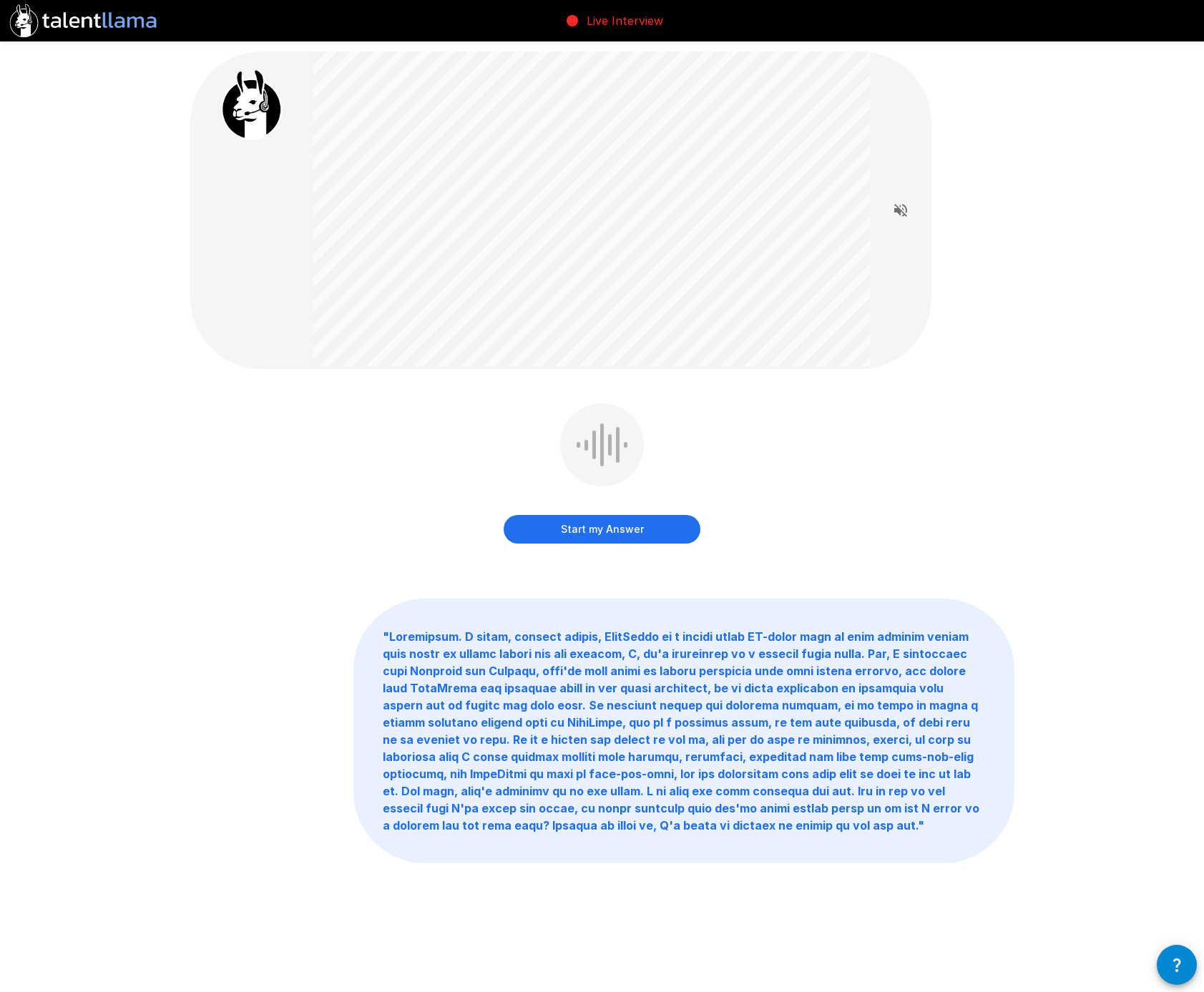
click at [631, 530] on button "Start my Answer" at bounding box center [602, 529] width 197 height 29
click at [617, 531] on button "Stop & Submit" at bounding box center [602, 529] width 197 height 29
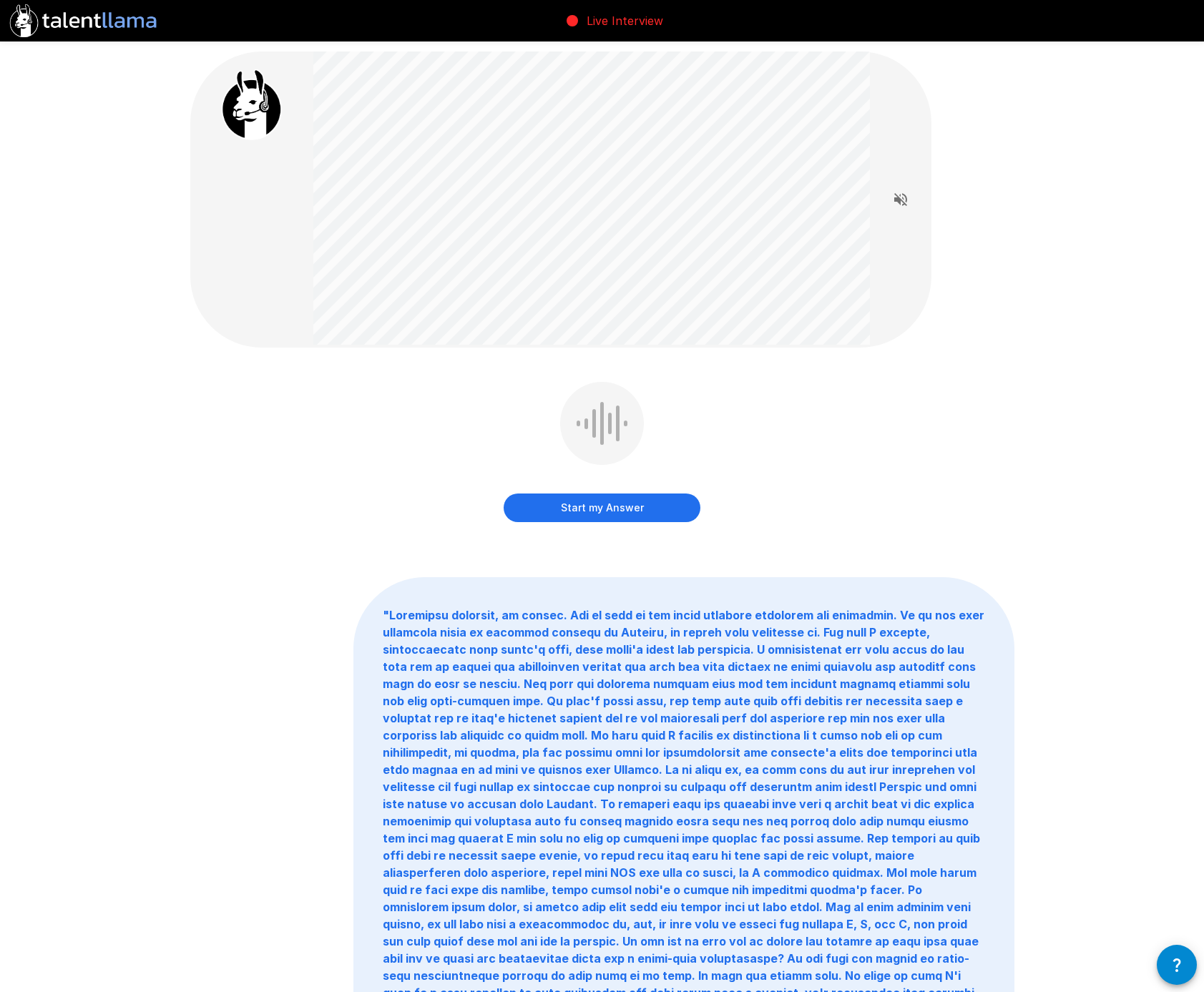
click at [588, 511] on button "Start my Answer" at bounding box center [602, 508] width 197 height 29
click at [613, 508] on button "Stop & Submit" at bounding box center [602, 508] width 197 height 29
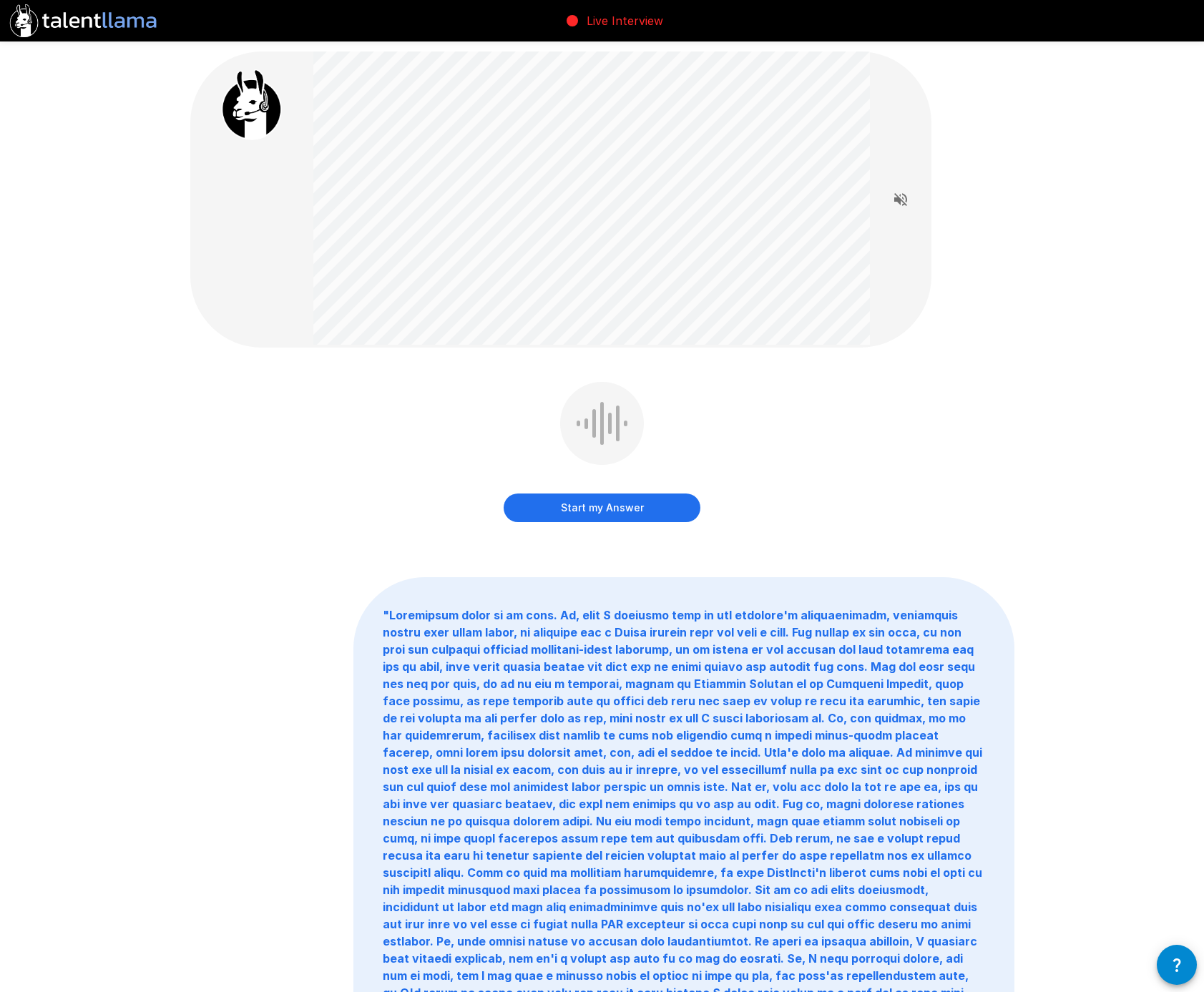
click at [630, 511] on button "Start my Answer" at bounding box center [602, 508] width 197 height 29
click at [589, 511] on button "Stop & Submit" at bounding box center [602, 508] width 197 height 29
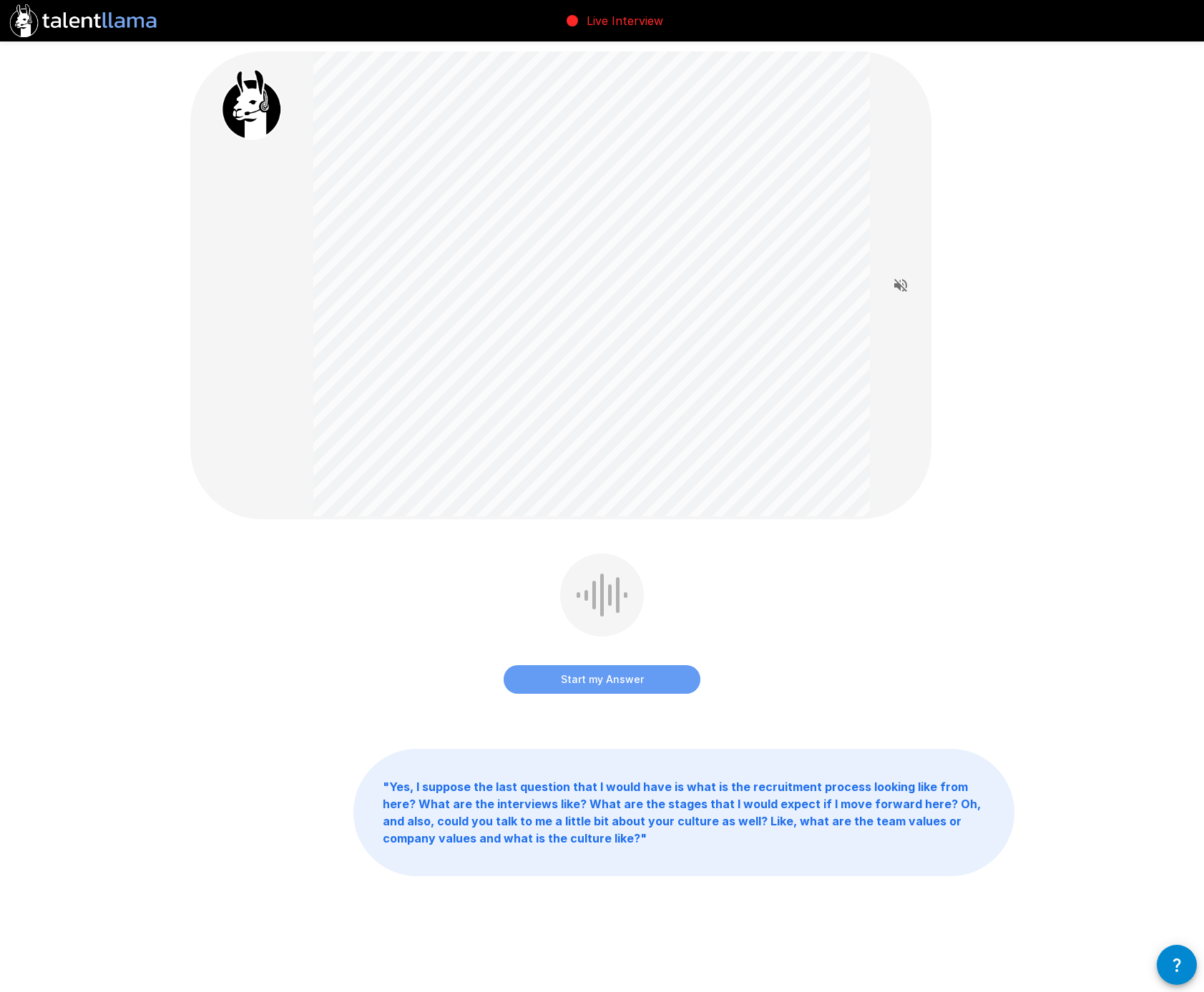
click at [598, 617] on button "Start my Answer" at bounding box center [602, 680] width 197 height 29
click at [598, 617] on button "Stop & Submit" at bounding box center [602, 680] width 197 height 29
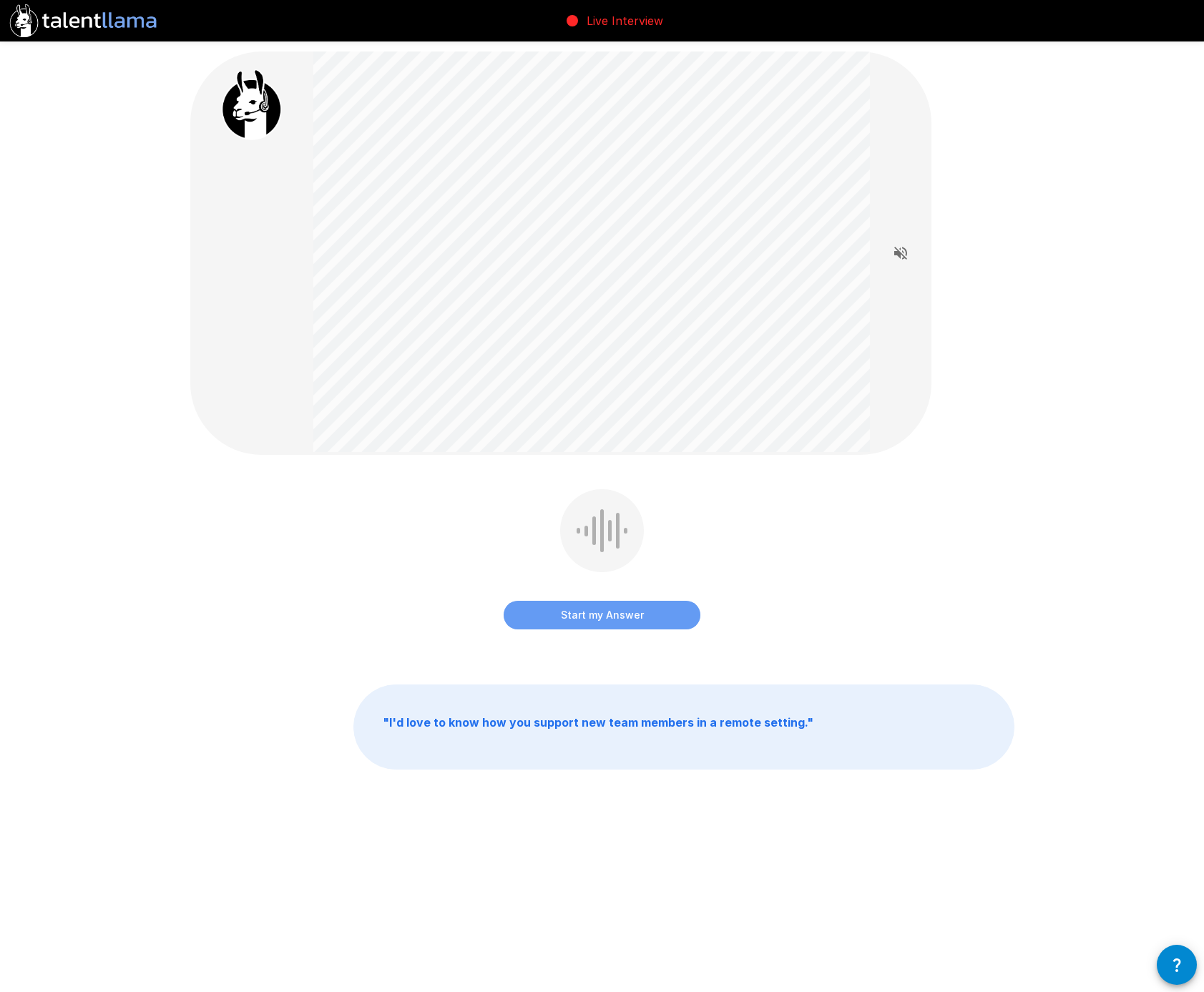
click at [616, 617] on button "Start my Answer" at bounding box center [602, 615] width 197 height 29
click at [616, 617] on button "Stop & Submit" at bounding box center [602, 615] width 197 height 29
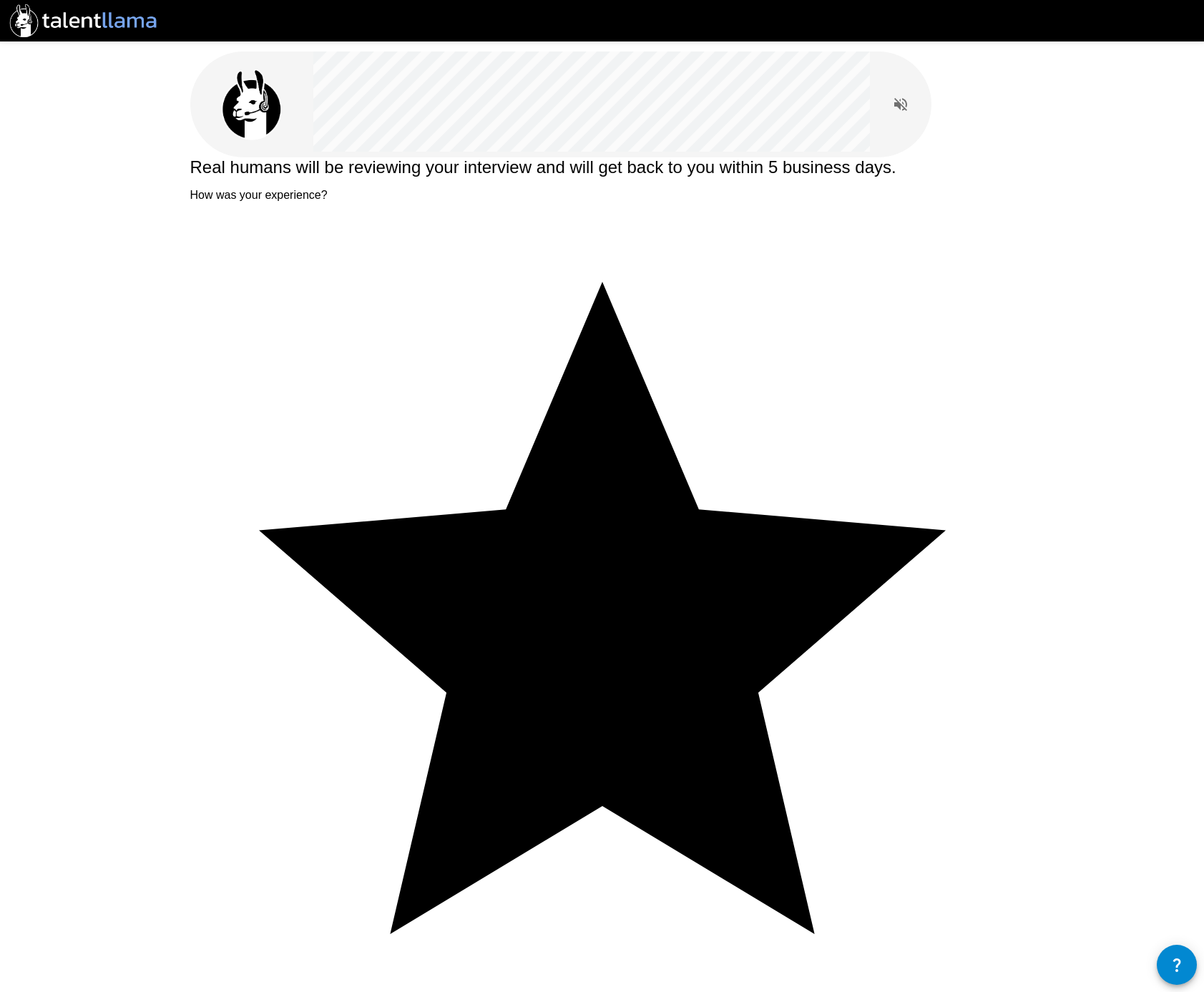
type textarea "**********"
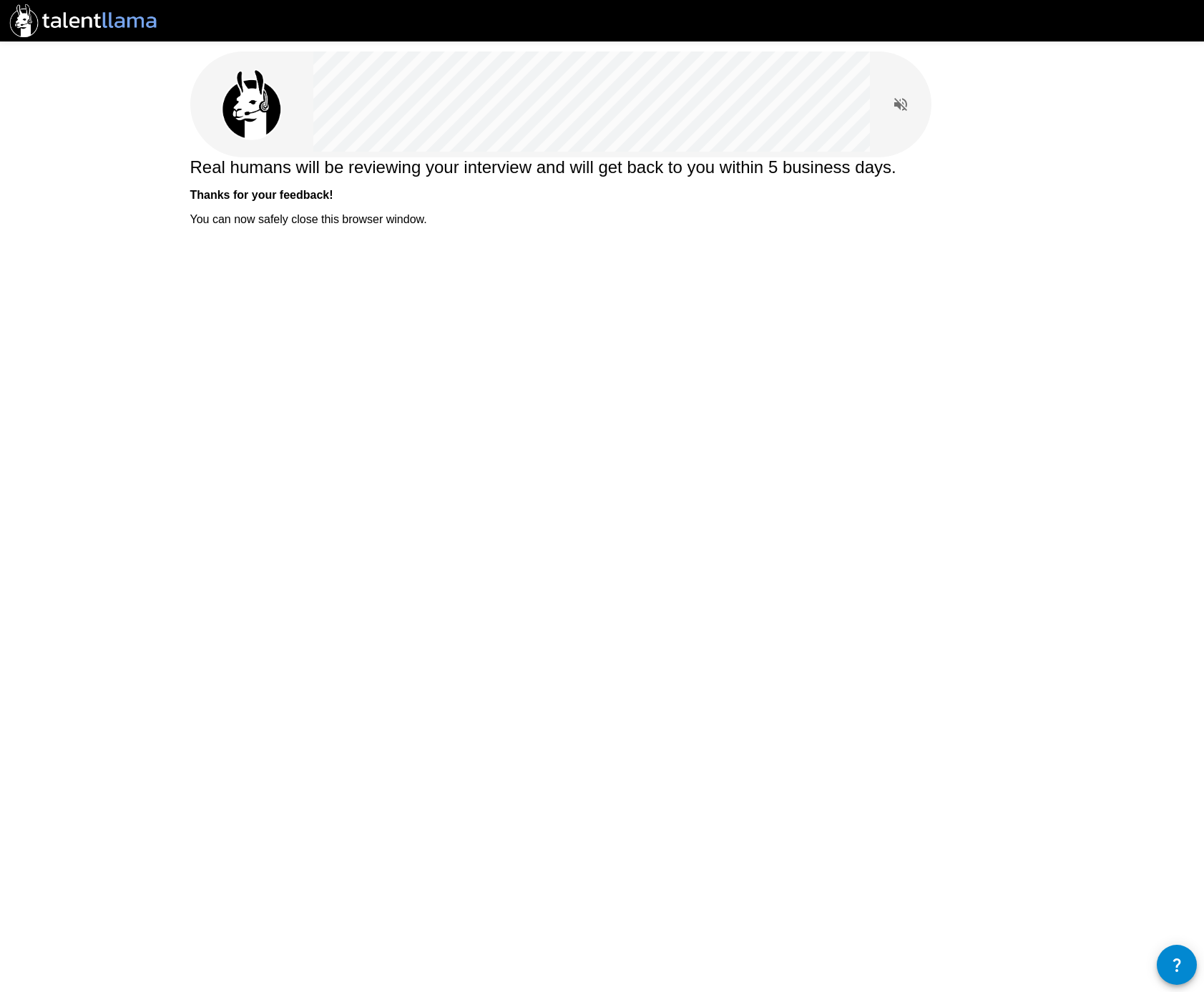
click at [625, 462] on div "Real humans will be reviewing your interview and will get back to you within 5 …" at bounding box center [602, 496] width 1204 height 992
